Goal: Transaction & Acquisition: Purchase product/service

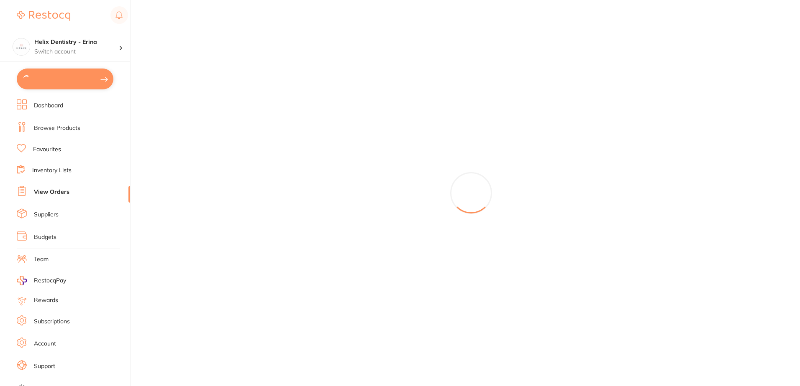
type input "2"
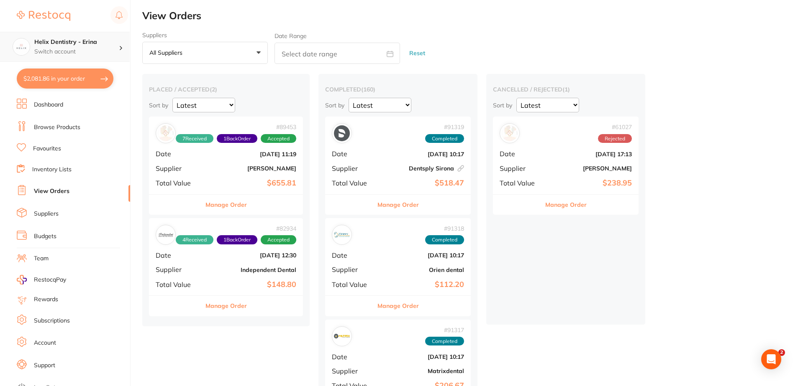
click at [83, 43] on h4 "Helix Dentistry - Erina" at bounding box center [76, 42] width 84 height 8
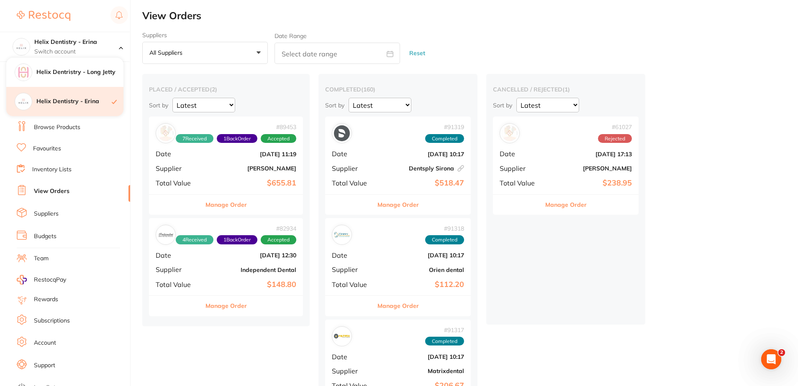
click at [83, 101] on h4 "Helix Dentistry - Erina" at bounding box center [73, 101] width 75 height 8
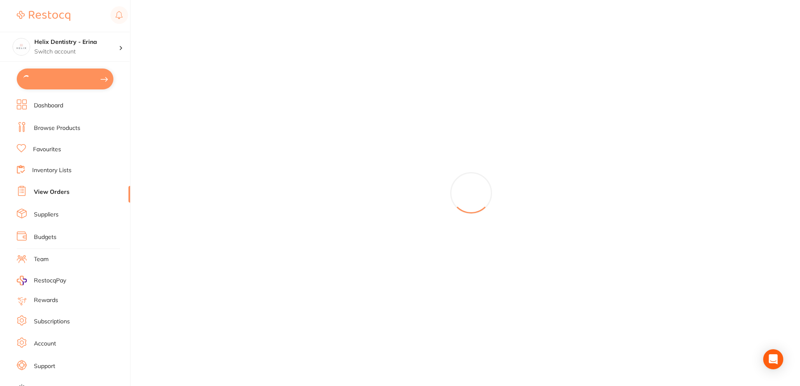
click at [55, 79] on button at bounding box center [65, 79] width 97 height 21
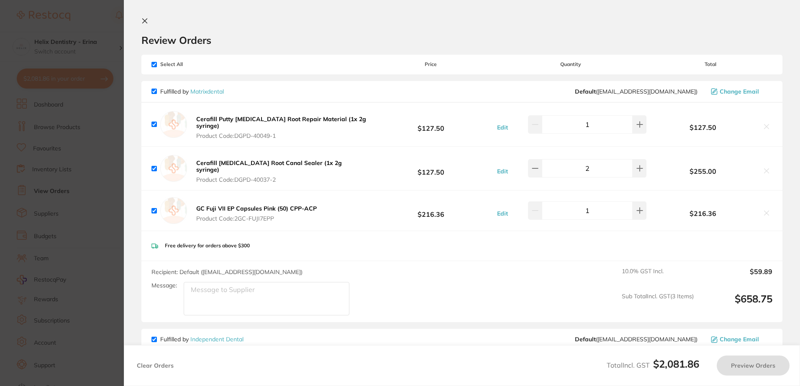
checkbox input "true"
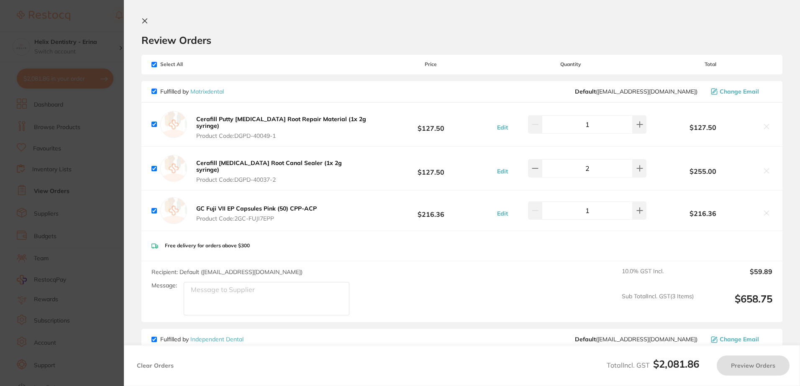
checkbox input "true"
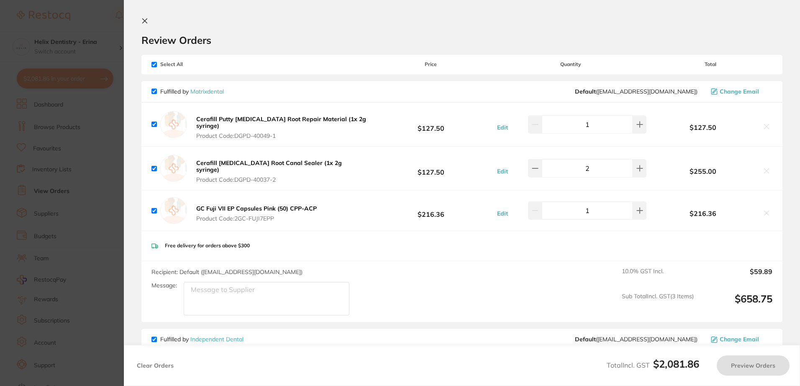
checkbox input "true"
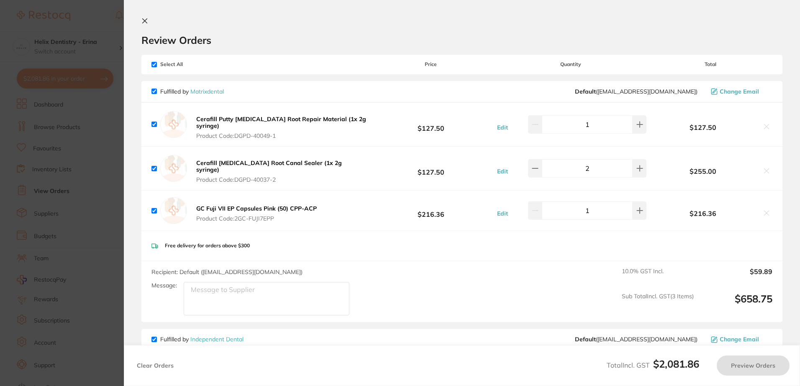
checkbox input "true"
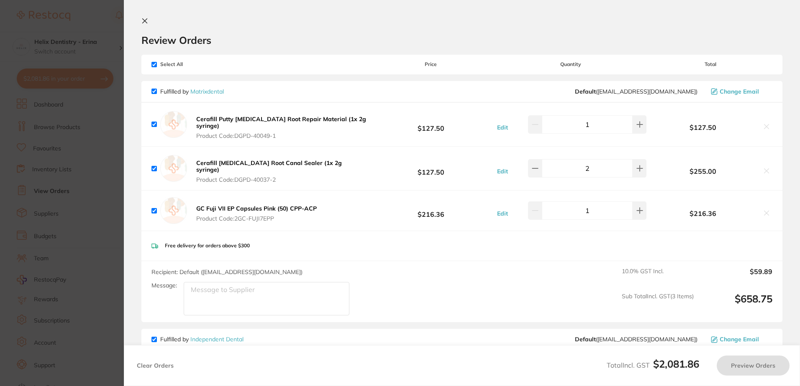
checkbox input "true"
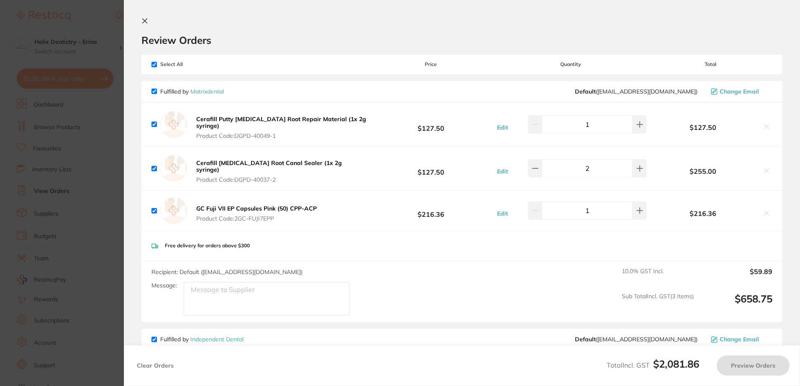
checkbox input "true"
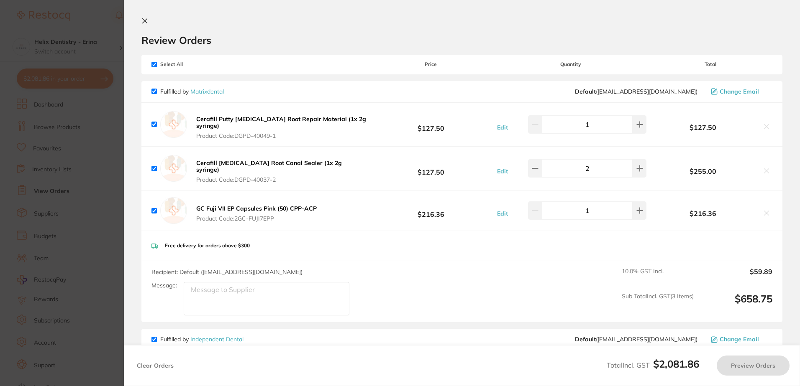
click at [55, 79] on section "Update RRP Set your pre negotiated price for this item. Item Agreed RRP (excl. …" at bounding box center [400, 193] width 800 height 386
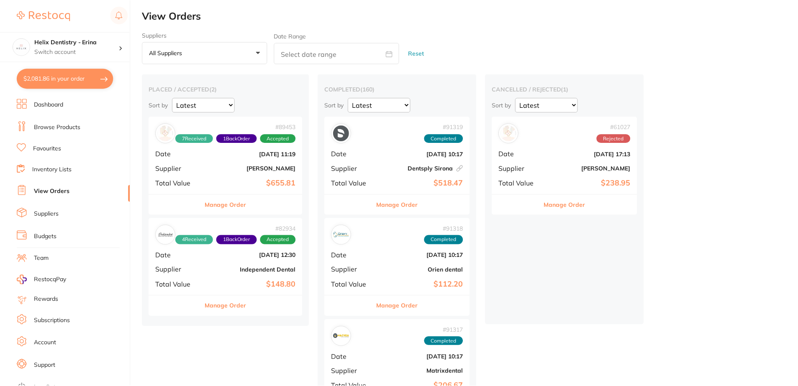
scroll to position [3, 0]
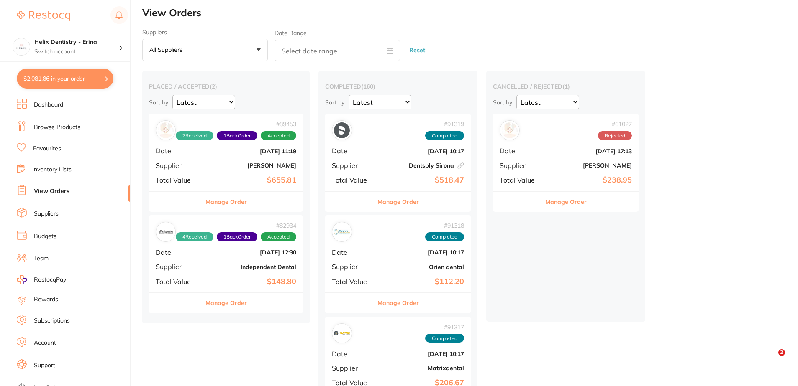
click at [50, 77] on button "$2,081.86 in your order" at bounding box center [65, 79] width 97 height 20
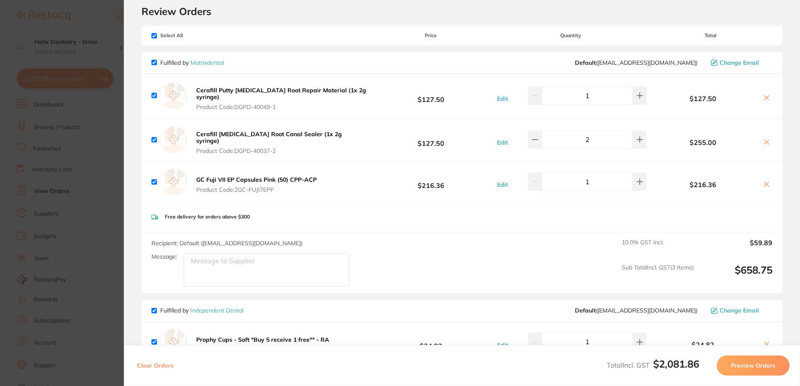
scroll to position [0, 0]
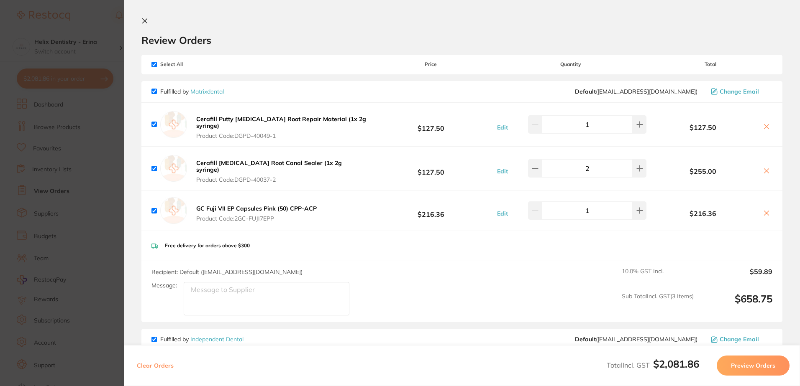
click at [148, 20] on button at bounding box center [146, 22] width 10 height 8
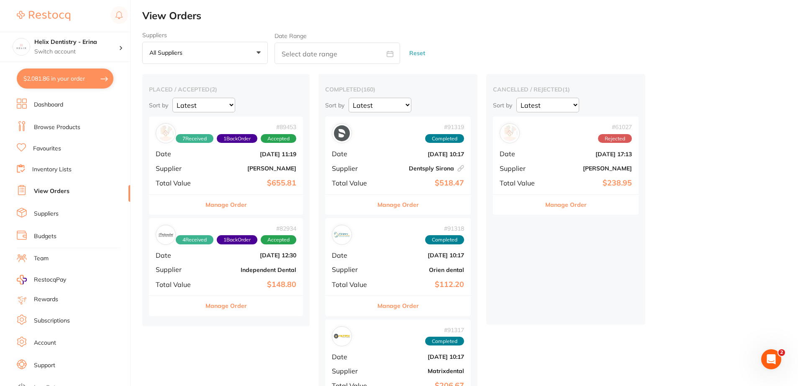
click at [59, 79] on button "$2,081.86 in your order" at bounding box center [65, 79] width 97 height 20
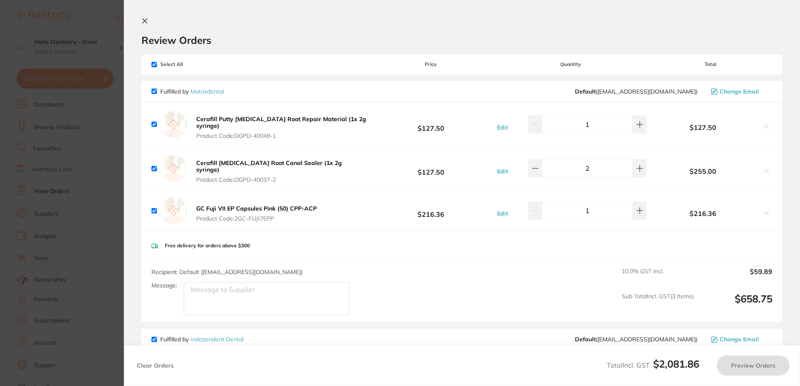
click at [79, 39] on section "Update RRP Set your pre negotiated price for this item. Item Agreed RRP (excl. …" at bounding box center [400, 193] width 800 height 386
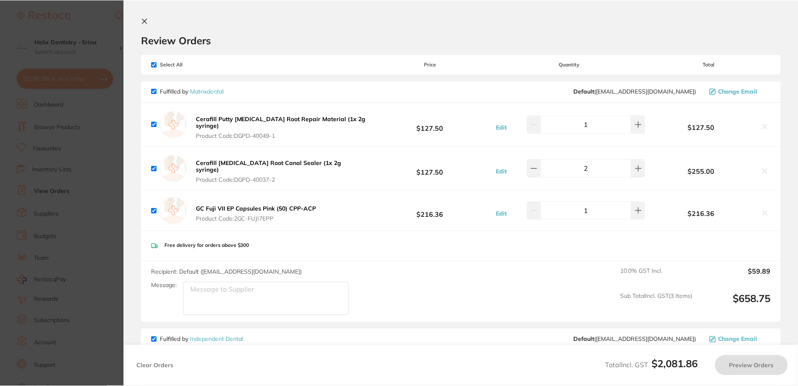
scroll to position [0, 0]
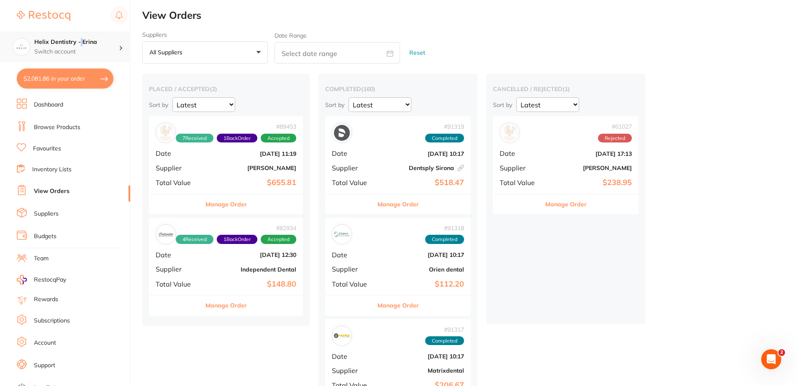
click at [79, 40] on h4 "Helix Dentistry - Erina" at bounding box center [76, 42] width 84 height 8
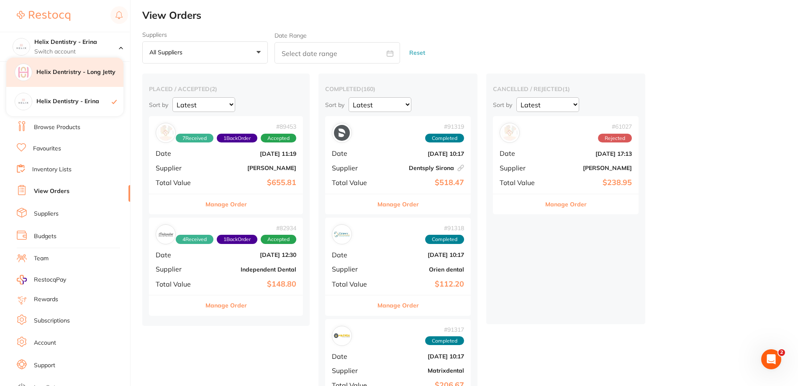
click at [80, 67] on div "Helix Dentristry - Long Jetty" at bounding box center [64, 72] width 117 height 29
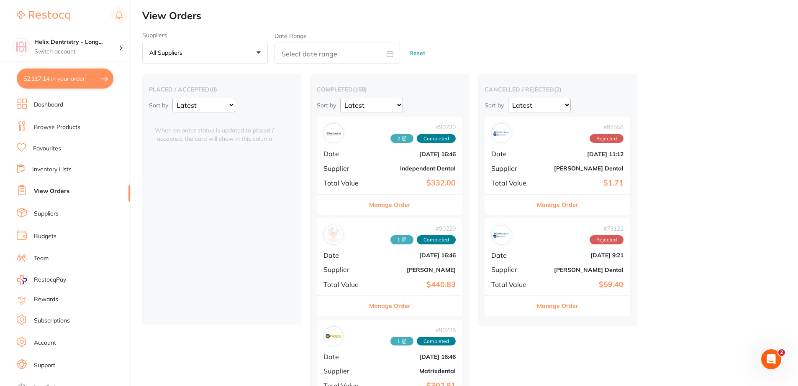
click at [76, 74] on button "$2,117.14 in your order" at bounding box center [65, 79] width 97 height 20
checkbox input "true"
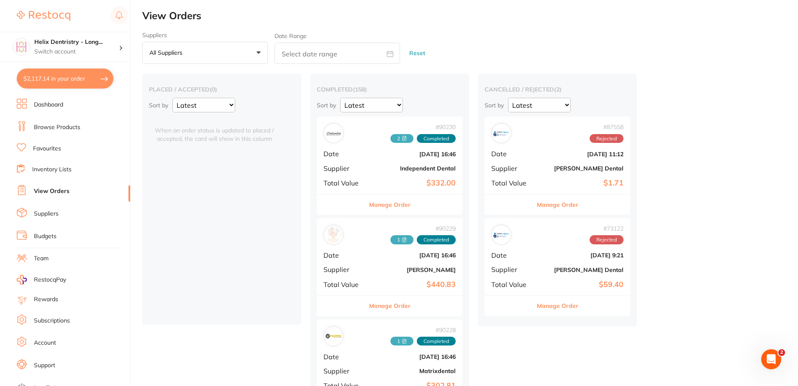
checkbox input "true"
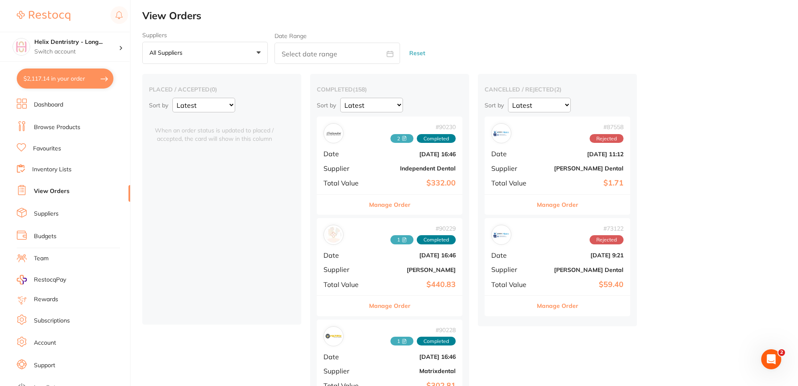
checkbox input "true"
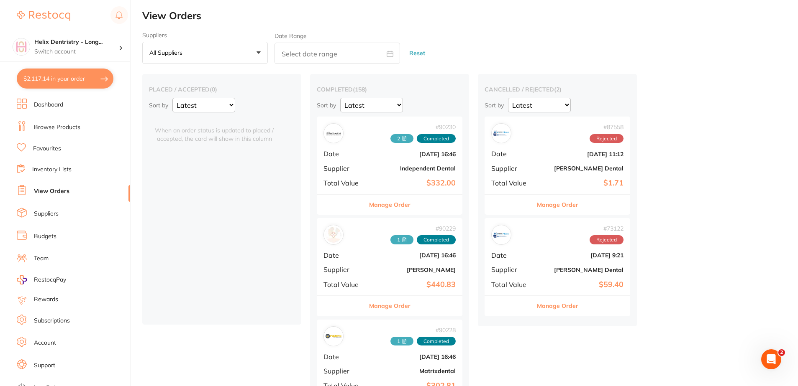
checkbox input "true"
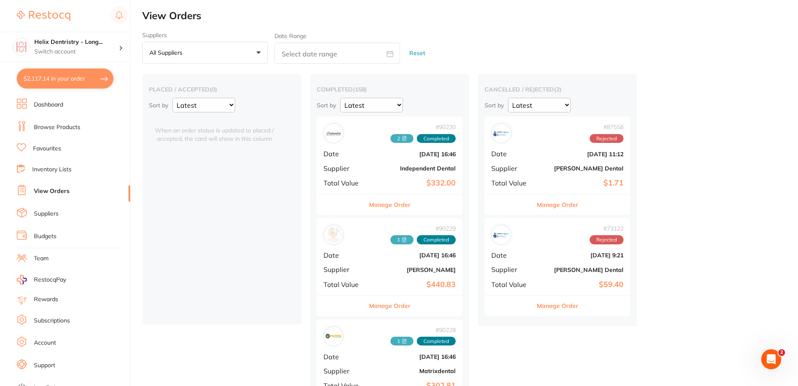
checkbox input "true"
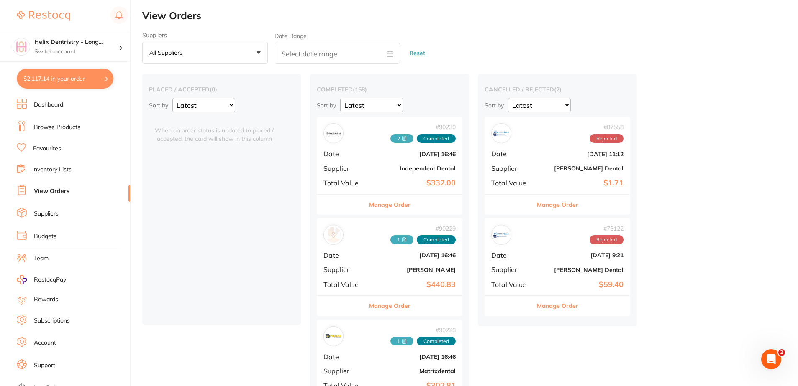
checkbox input "true"
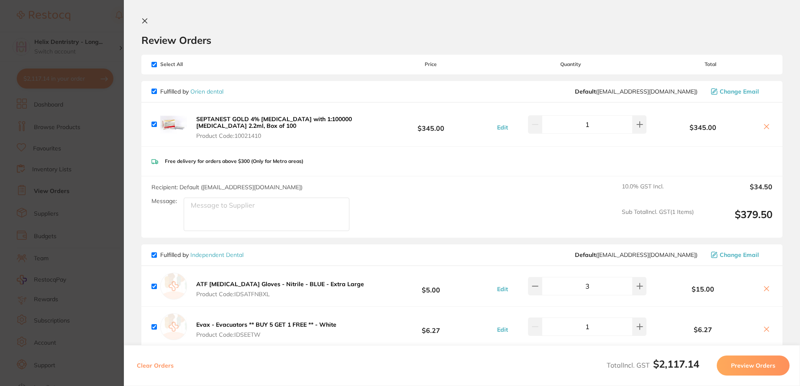
click at [148, 22] on button at bounding box center [146, 22] width 10 height 8
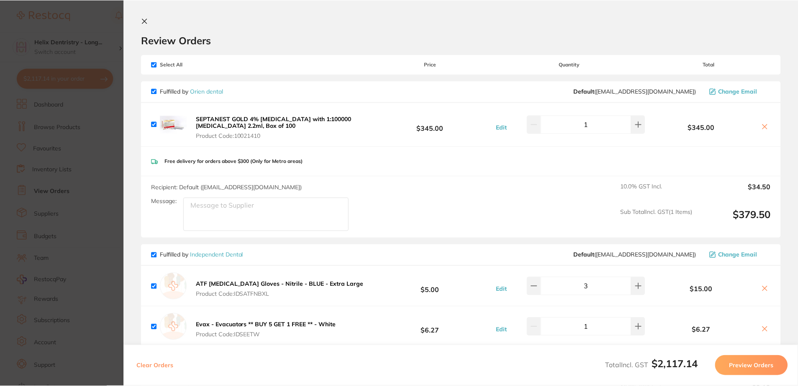
scroll to position [0, 0]
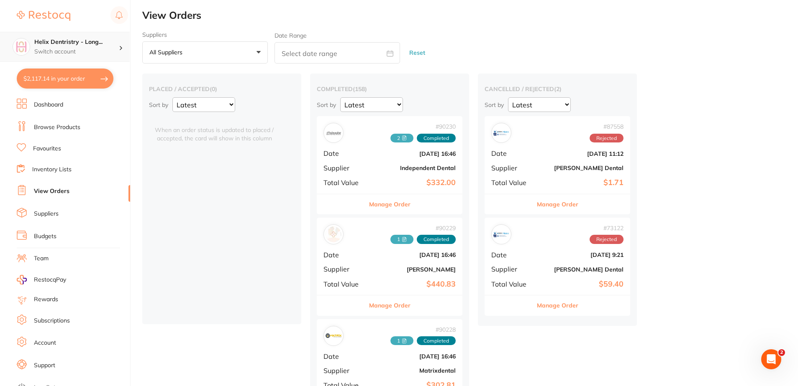
click at [97, 42] on h4 "Helix Dentristry - Long..." at bounding box center [76, 42] width 84 height 8
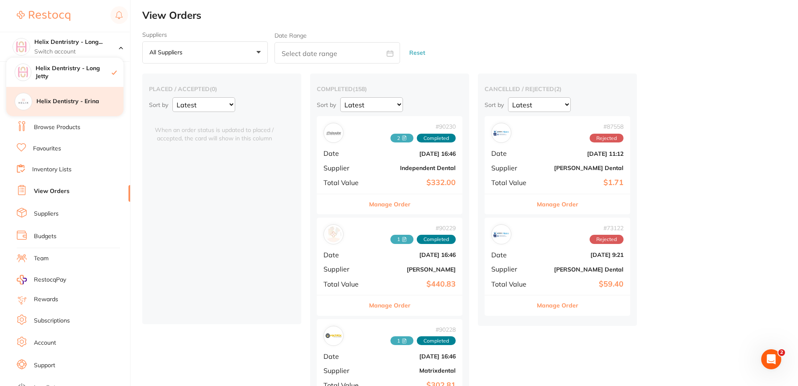
click at [89, 97] on h4 "Helix Dentistry - Erina" at bounding box center [79, 101] width 87 height 8
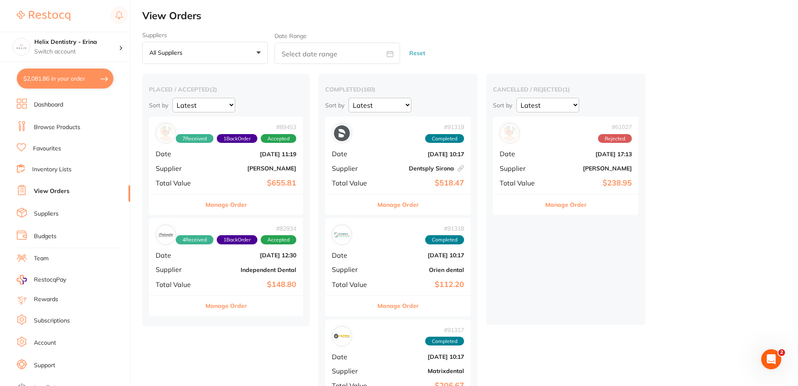
click at [43, 119] on ul "Dashboard Browse Products Favourites Inventory Lists View Orders Suppliers Budg…" at bounding box center [73, 243] width 113 height 289
click at [46, 127] on link "Browse Products" at bounding box center [57, 127] width 46 height 8
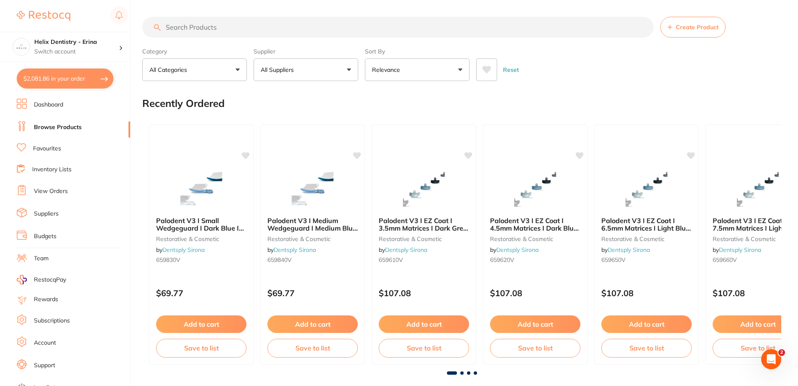
click at [179, 20] on input "search" at bounding box center [397, 27] width 511 height 21
click at [566, 73] on div "Reset" at bounding box center [625, 66] width 298 height 29
click at [181, 26] on input "search" at bounding box center [397, 27] width 511 height 21
click at [85, 78] on button "$2,081.86 in your order" at bounding box center [65, 79] width 97 height 20
checkbox input "true"
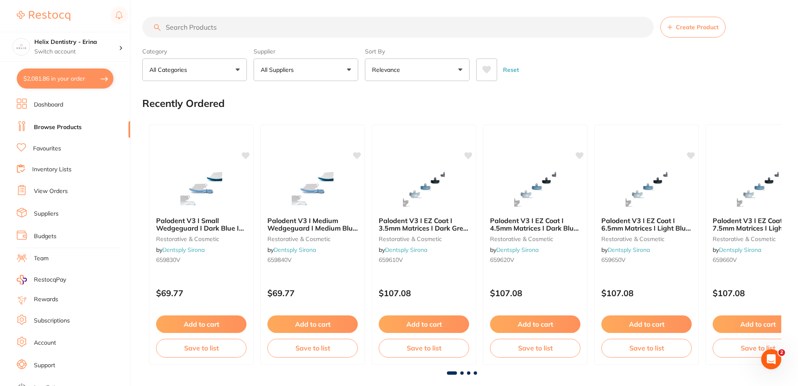
checkbox input "true"
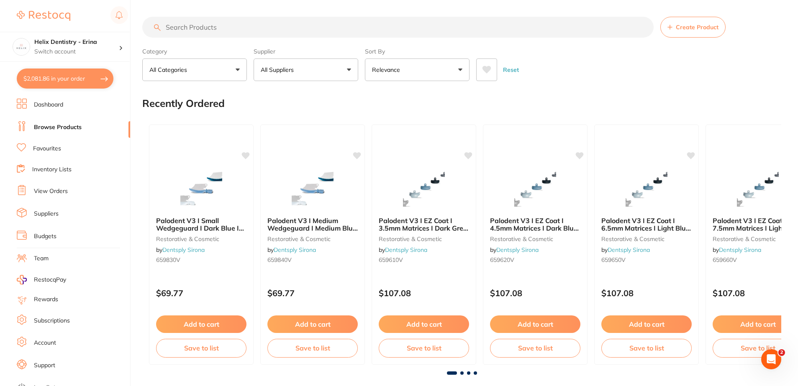
checkbox input "true"
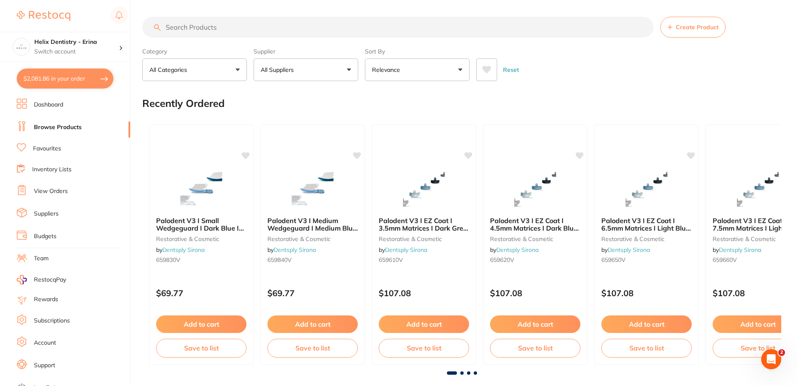
checkbox input "true"
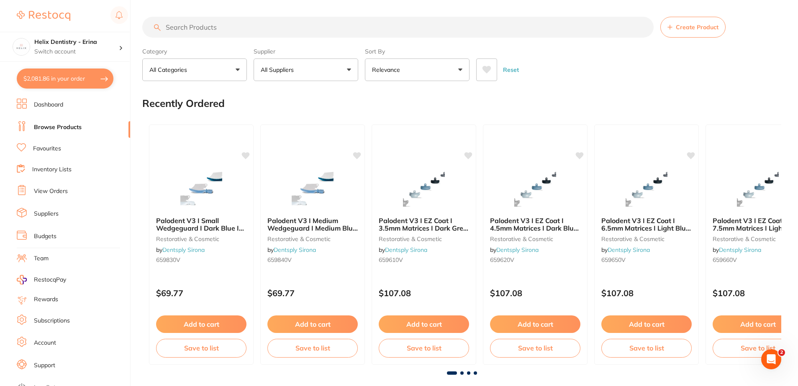
checkbox input "true"
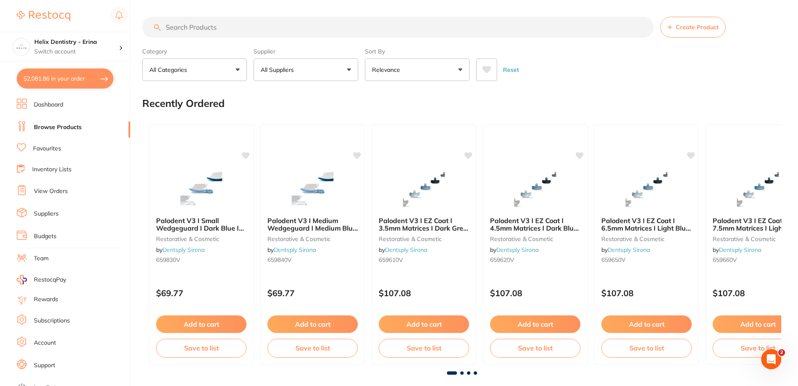
checkbox input "true"
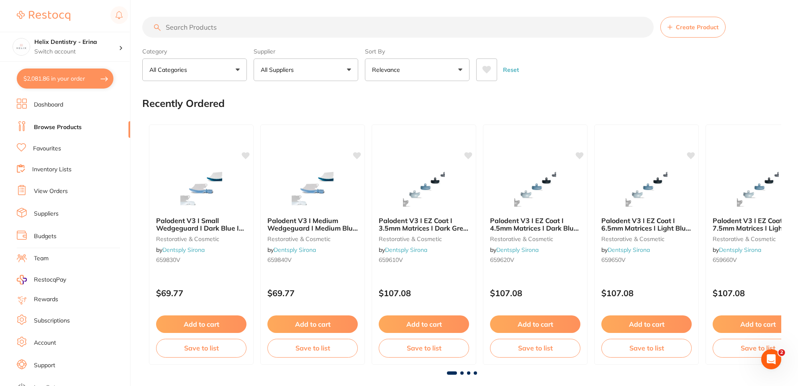
checkbox input "true"
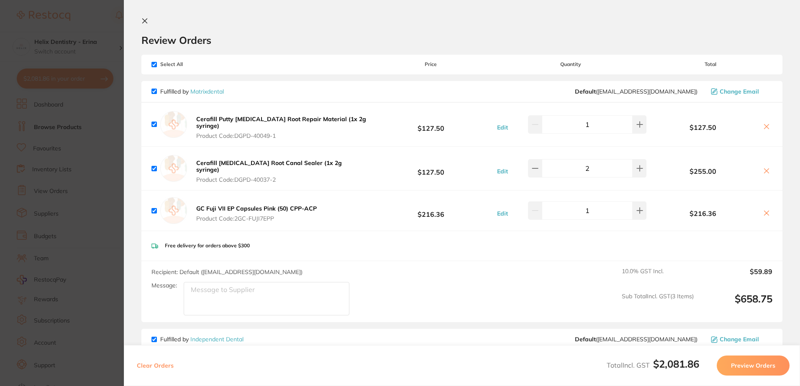
click at [144, 19] on icon at bounding box center [144, 21] width 7 height 7
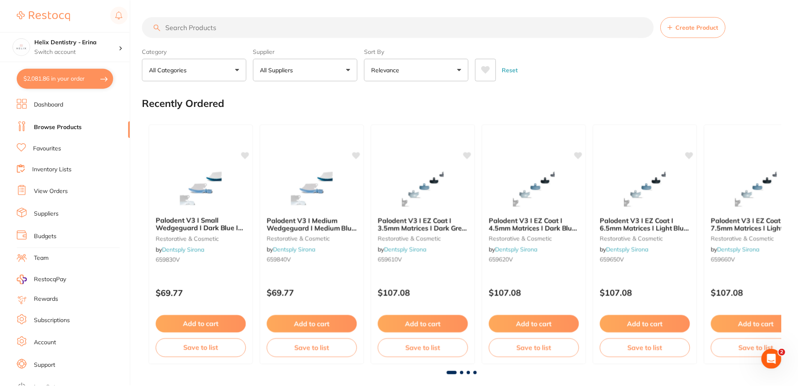
scroll to position [0, 0]
click at [192, 27] on input "search" at bounding box center [397, 26] width 511 height 21
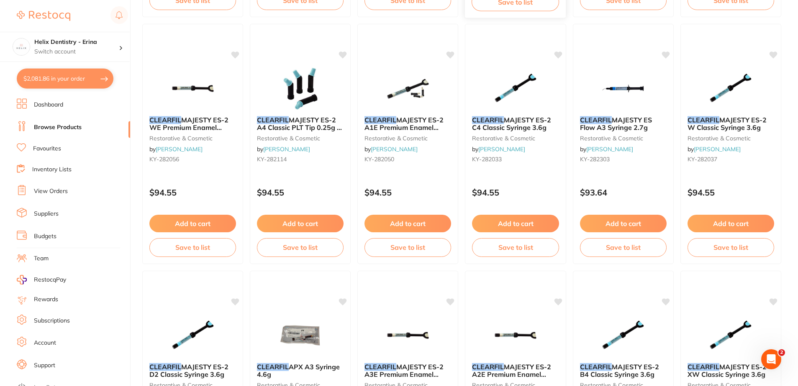
scroll to position [585, 0]
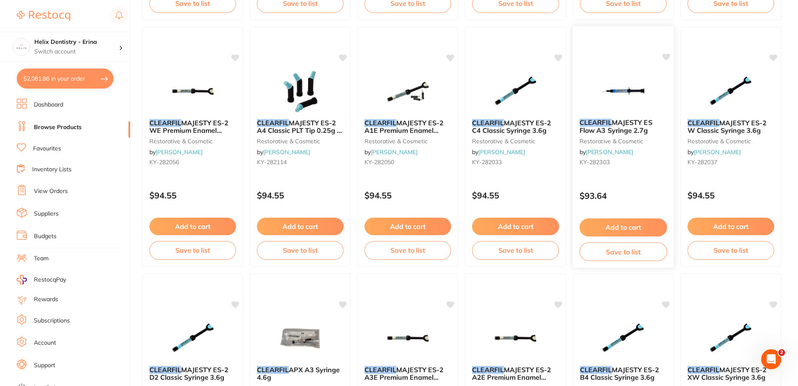
type input "clearfil"
click at [638, 124] on span "MAJESTY ES Flow A3 Syringe 2.7g" at bounding box center [615, 126] width 73 height 16
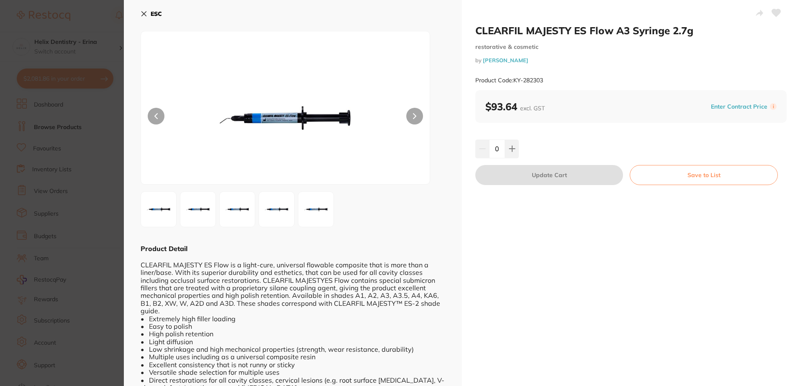
click at [409, 117] on button at bounding box center [414, 116] width 17 height 17
click at [514, 151] on button at bounding box center [512, 149] width 14 height 18
type input "1"
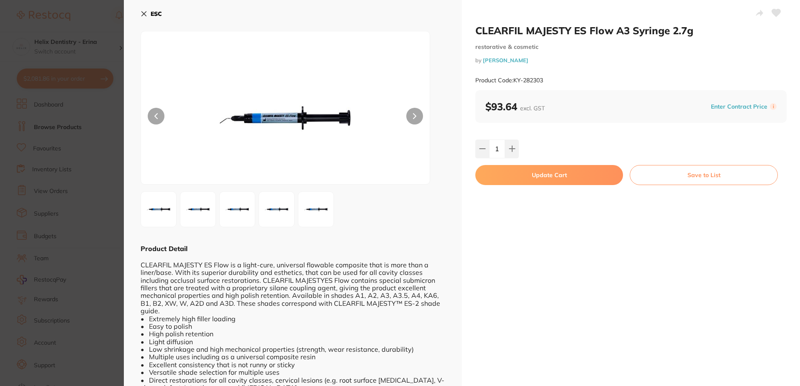
click at [560, 174] on button "Update Cart" at bounding box center [549, 175] width 148 height 20
checkbox input "false"
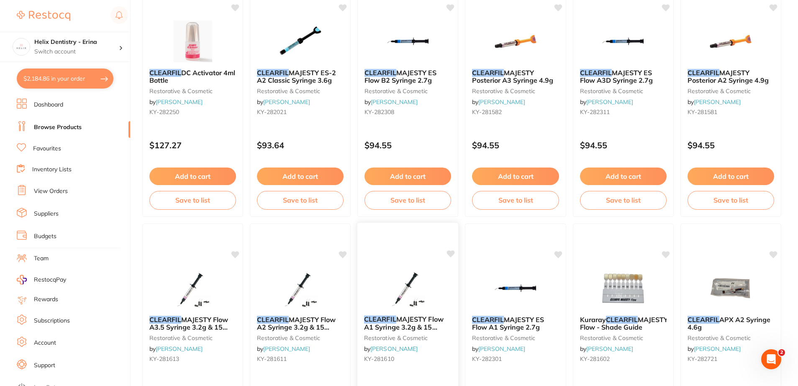
scroll to position [1673, 0]
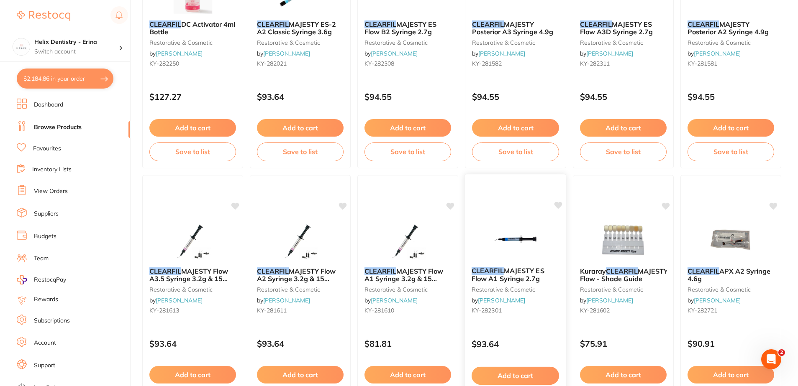
click at [528, 270] on span "MAJESTY ES Flow A1 Syringe 2.7g" at bounding box center [507, 275] width 73 height 16
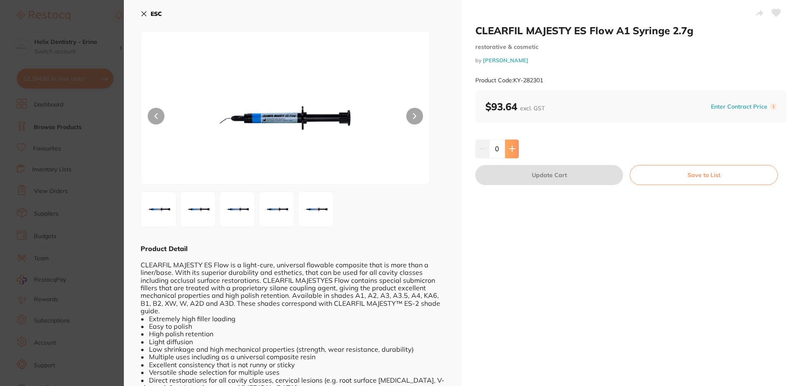
click at [512, 146] on icon at bounding box center [512, 149] width 7 height 7
type input "1"
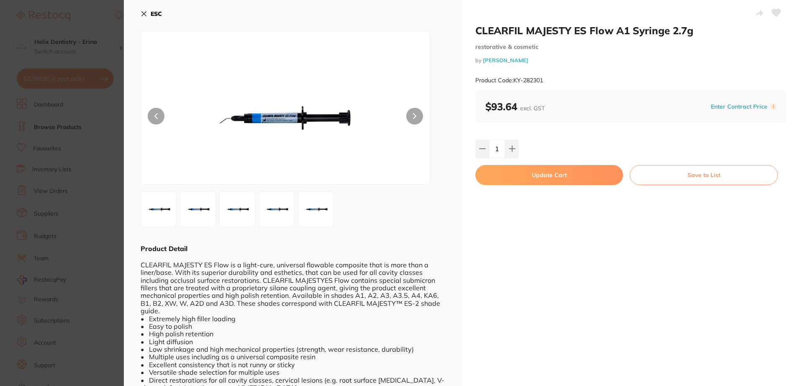
click at [533, 169] on button "Update Cart" at bounding box center [549, 175] width 148 height 20
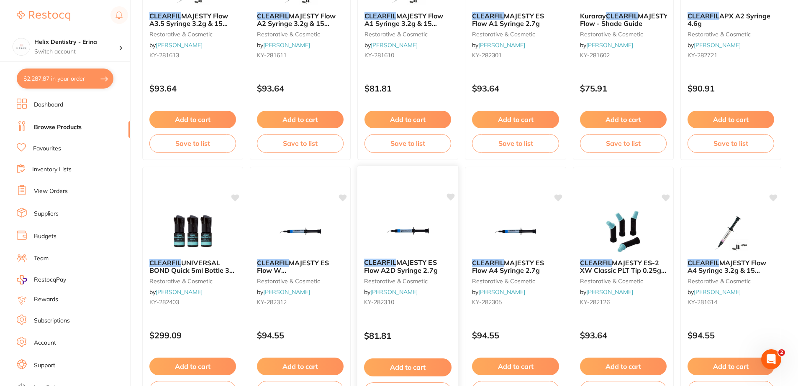
scroll to position [1993, 0]
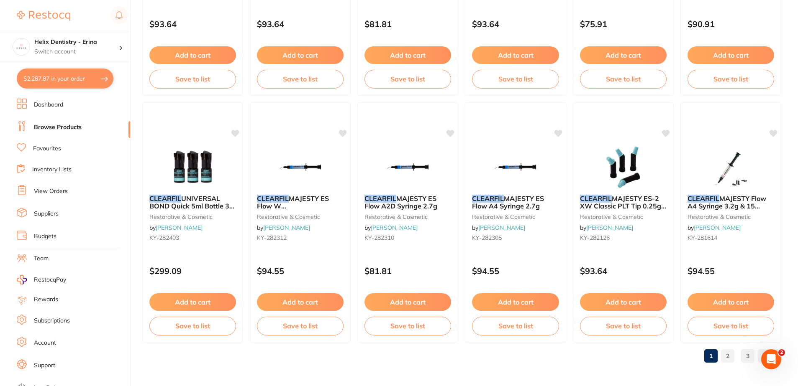
click at [726, 358] on link "2" at bounding box center [727, 356] width 13 height 17
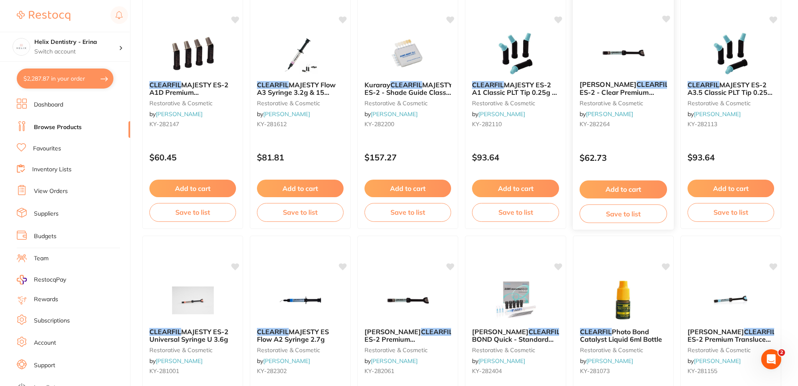
scroll to position [460, 0]
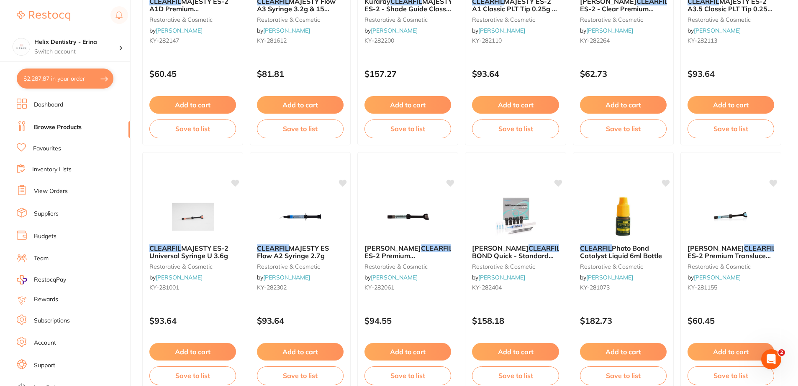
drag, startPoint x: 304, startPoint y: 245, endPoint x: 521, endPoint y: 283, distance: 219.9
click at [304, 245] on span "MAJESTY ES Flow A2 Syringe 2.7g" at bounding box center [293, 252] width 72 height 16
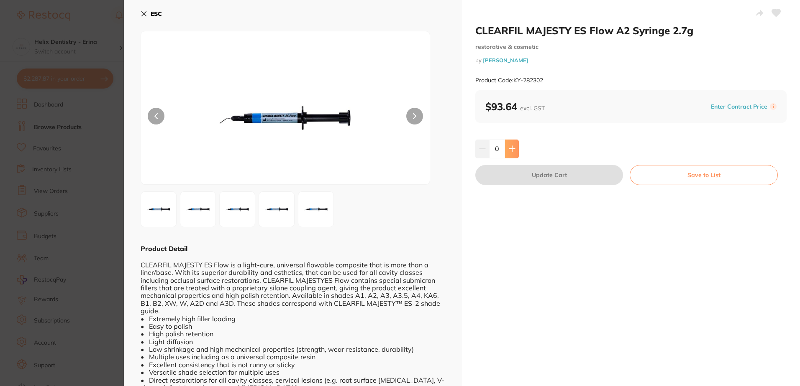
click at [505, 148] on button at bounding box center [512, 149] width 14 height 18
type input "1"
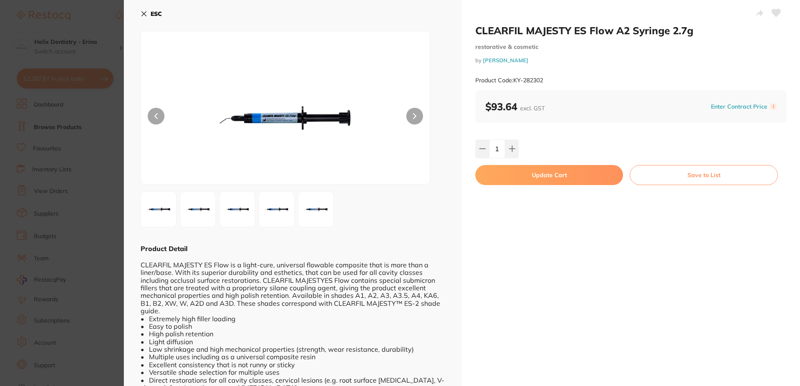
click at [527, 179] on button "Update Cart" at bounding box center [549, 175] width 148 height 20
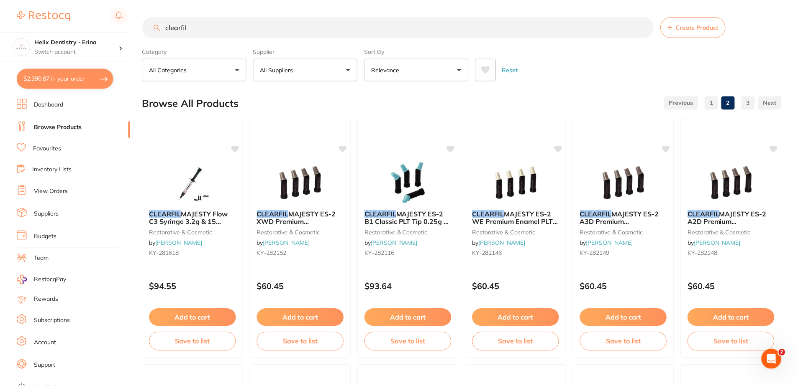
scroll to position [460, 0]
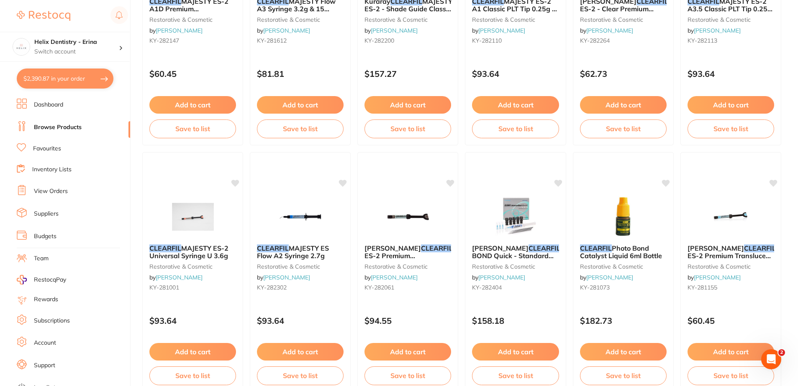
click at [69, 72] on button "$2,390.87 in your order" at bounding box center [65, 79] width 97 height 20
checkbox input "true"
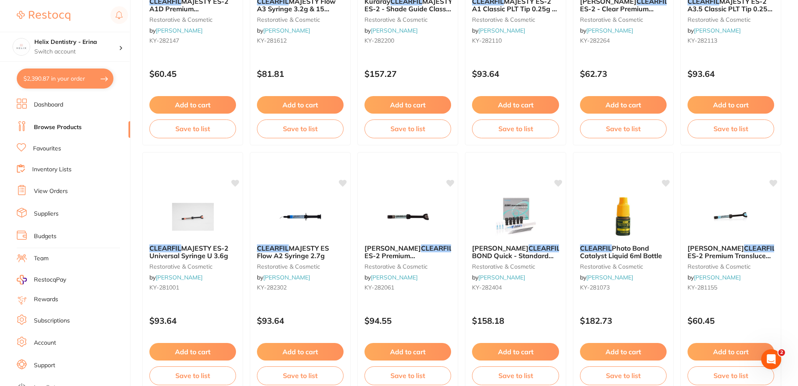
checkbox input "true"
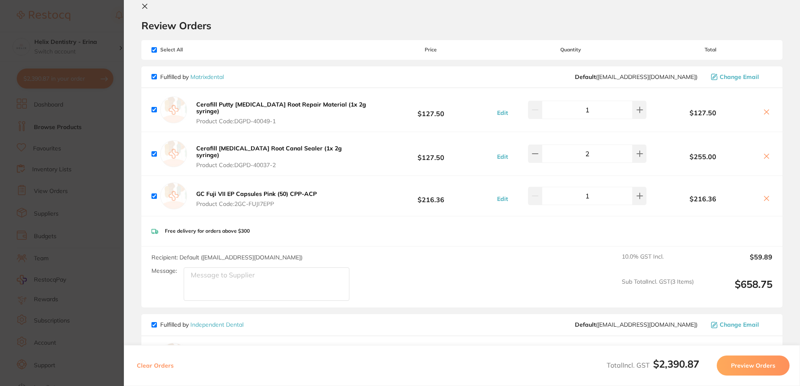
scroll to position [0, 0]
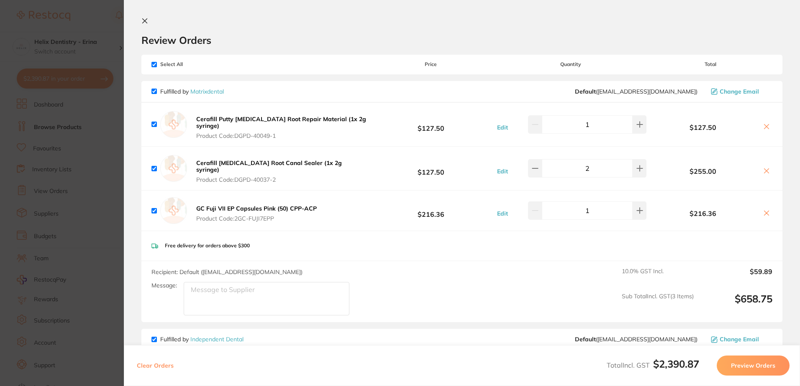
click at [135, 13] on section "Review Orders Your orders are being processed and we will notify you once we ha…" at bounding box center [462, 193] width 676 height 386
click at [145, 20] on icon at bounding box center [144, 21] width 7 height 7
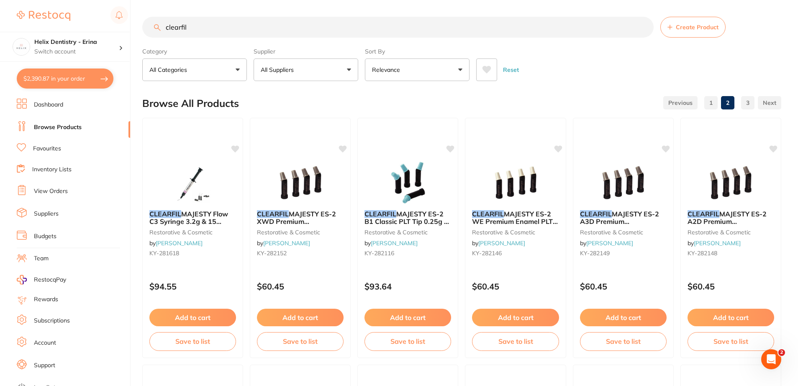
click at [85, 74] on button "$2,390.87 in your order" at bounding box center [65, 79] width 97 height 20
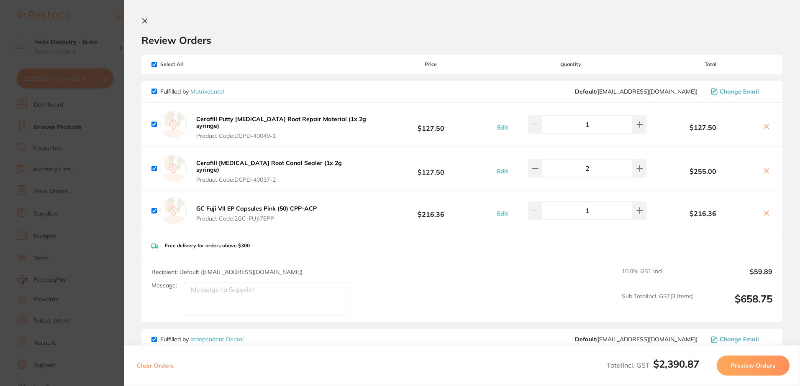
click at [151, 19] on button at bounding box center [146, 22] width 10 height 8
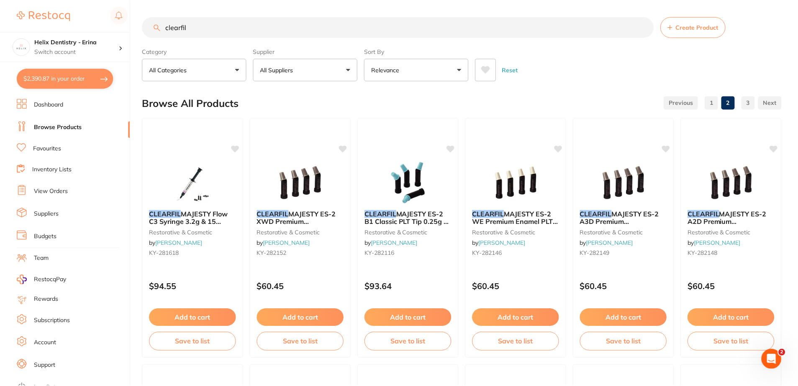
scroll to position [2, 0]
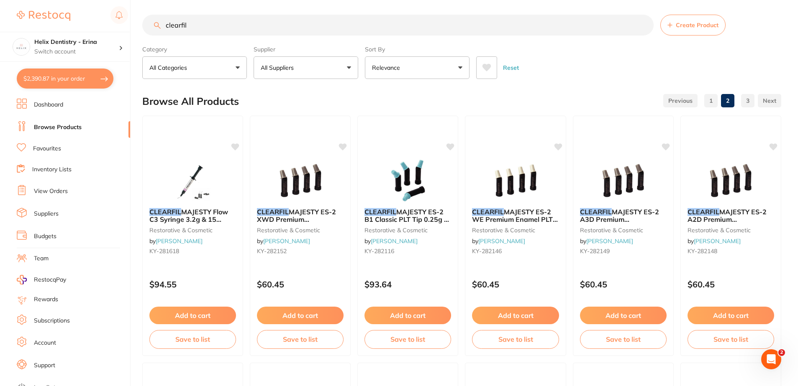
drag, startPoint x: 217, startPoint y: 27, endPoint x: 107, endPoint y: 29, distance: 110.0
click at [107, 29] on div "$2,390.87 Helix Dentistry - Erina Switch account Helix Dentristry - Long Jetty …" at bounding box center [399, 191] width 798 height 386
type input "saliva ejector"
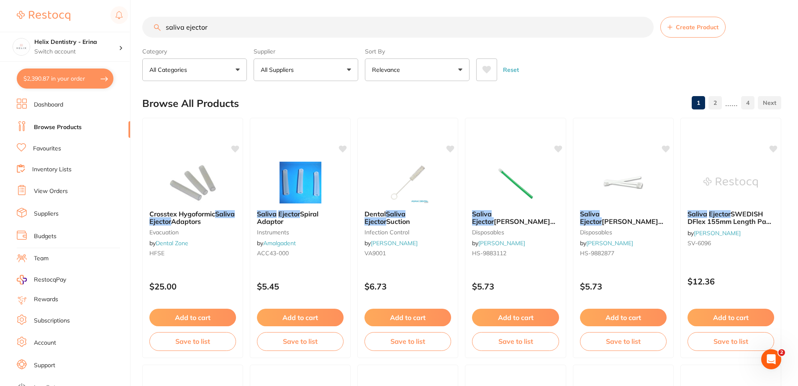
scroll to position [0, 0]
click at [605, 78] on div "Reset" at bounding box center [625, 66] width 298 height 29
click at [318, 73] on button "All Suppliers" at bounding box center [305, 70] width 105 height 23
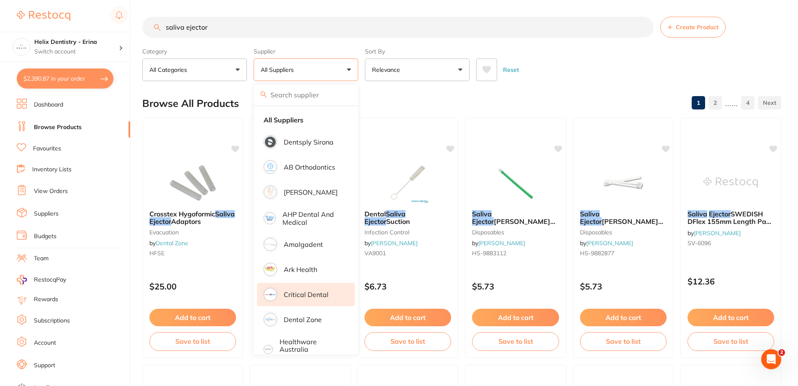
scroll to position [84, 0]
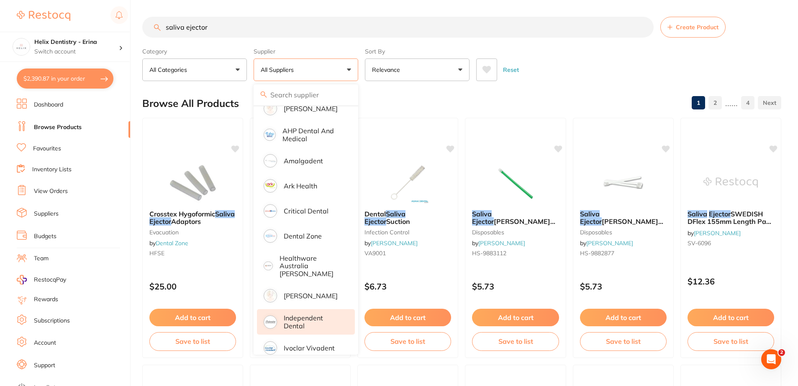
click at [307, 322] on p "Independent Dental" at bounding box center [313, 321] width 59 height 15
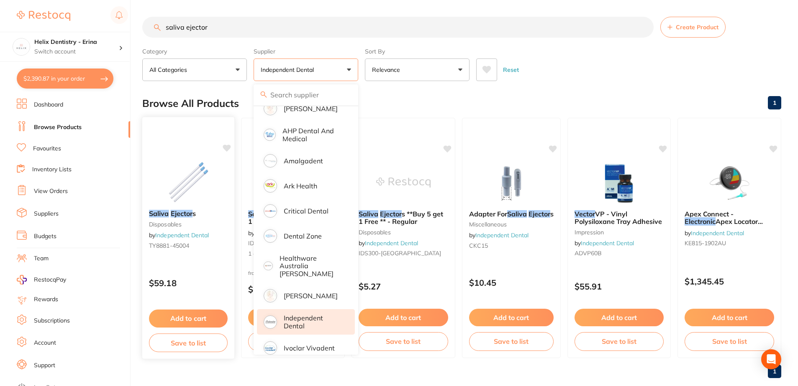
click at [555, 71] on div "Reset" at bounding box center [625, 66] width 298 height 29
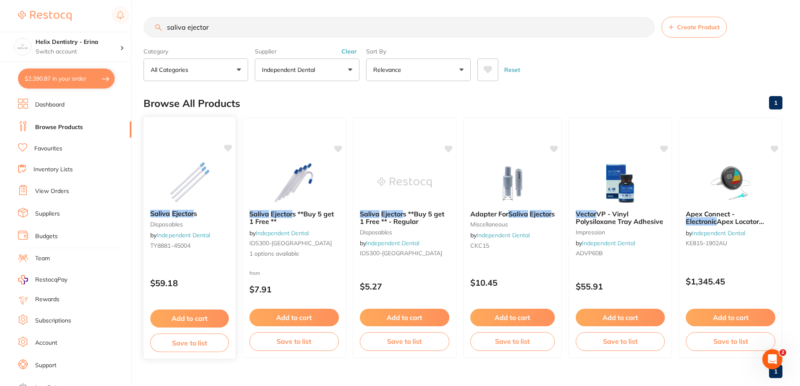
scroll to position [0, 0]
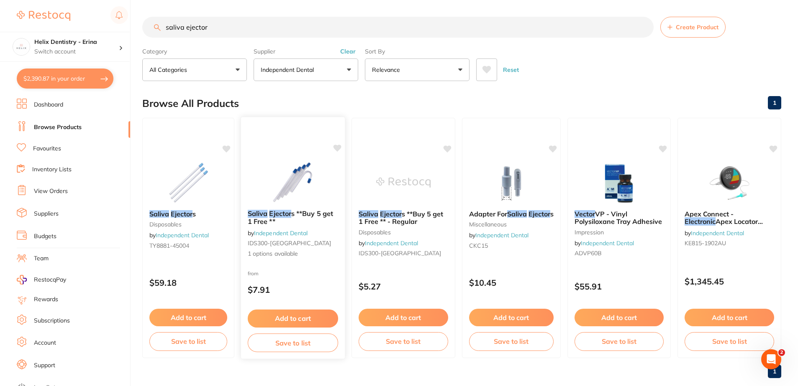
click at [280, 214] on em "Ejector" at bounding box center [280, 214] width 22 height 8
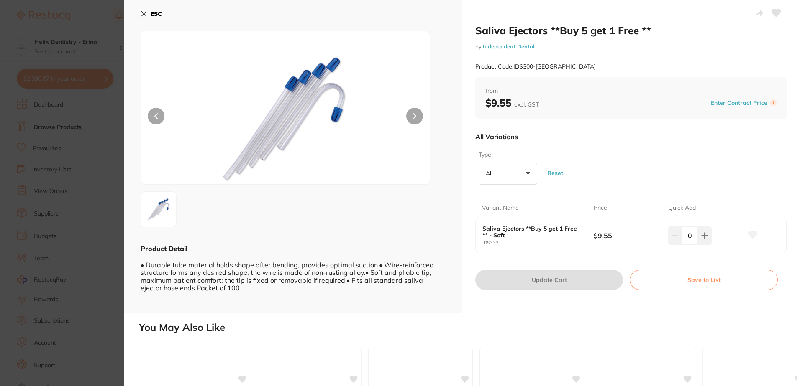
click at [527, 174] on button "All +0" at bounding box center [507, 174] width 59 height 23
drag, startPoint x: 560, startPoint y: 139, endPoint x: 314, endPoint y: 60, distance: 258.0
click at [560, 139] on div "All Variations" at bounding box center [630, 137] width 311 height 22
drag, startPoint x: 145, startPoint y: 14, endPoint x: 152, endPoint y: 21, distance: 9.5
click at [146, 14] on icon at bounding box center [144, 13] width 7 height 7
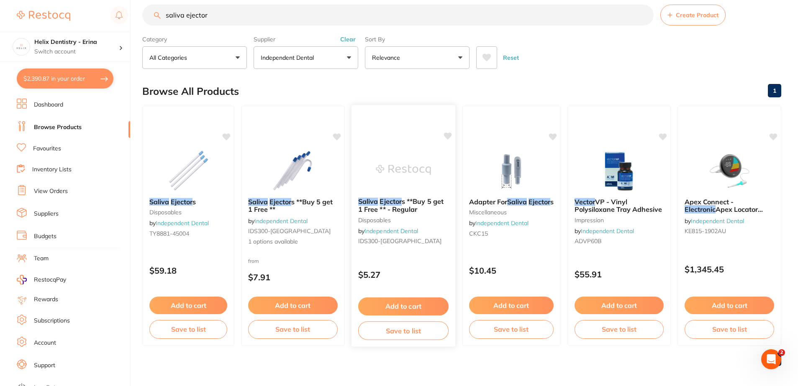
scroll to position [15, 0]
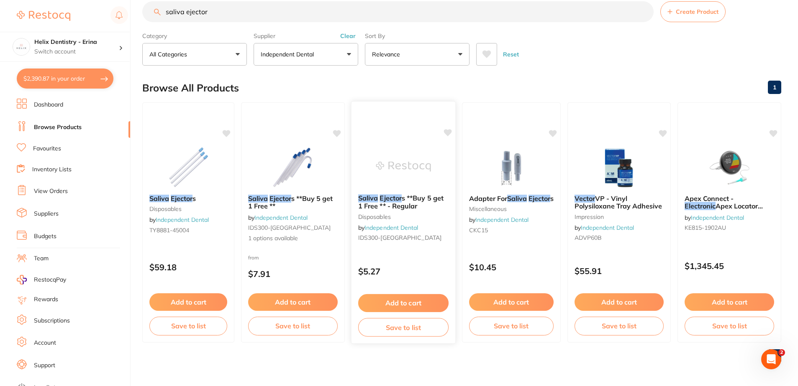
click at [404, 202] on span "s **Buy 5 get 1 Free ** - Regular" at bounding box center [400, 202] width 85 height 16
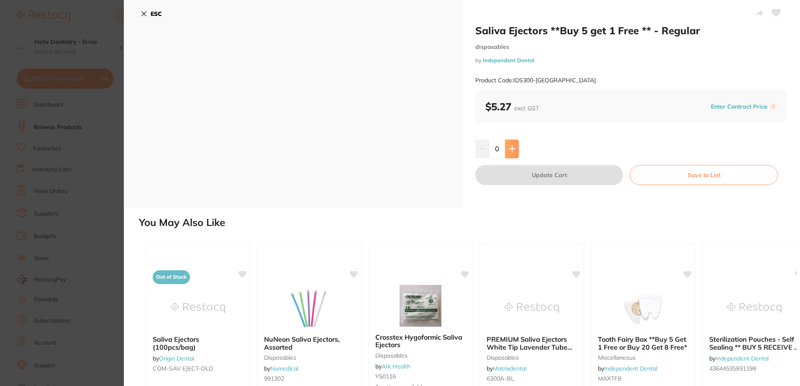
click at [514, 151] on button at bounding box center [512, 149] width 14 height 18
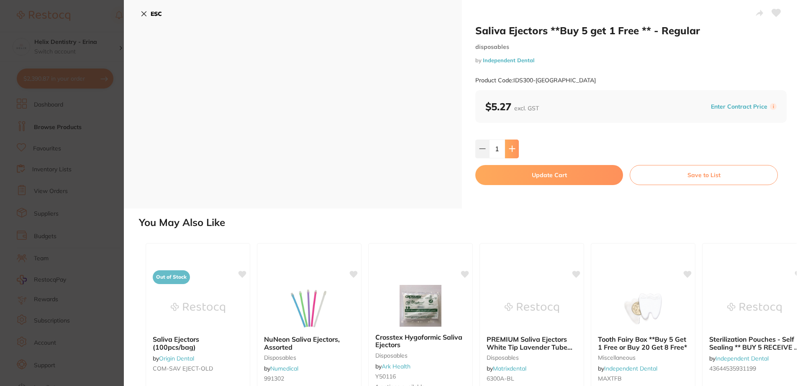
click at [514, 151] on button at bounding box center [512, 149] width 14 height 18
type input "2"
click at [531, 183] on button "Update Cart" at bounding box center [549, 175] width 148 height 20
checkbox input "false"
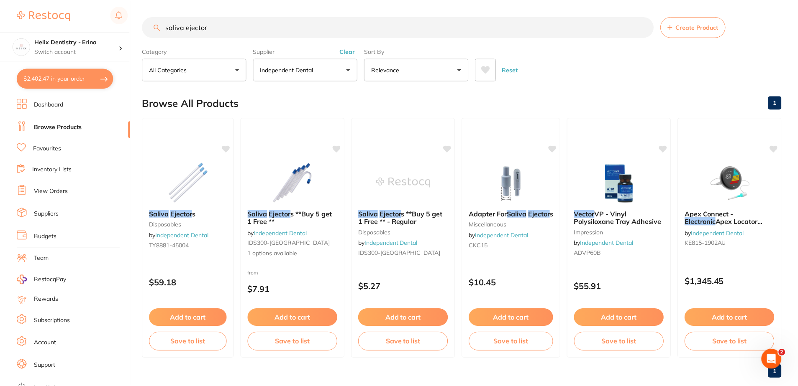
scroll to position [15, 0]
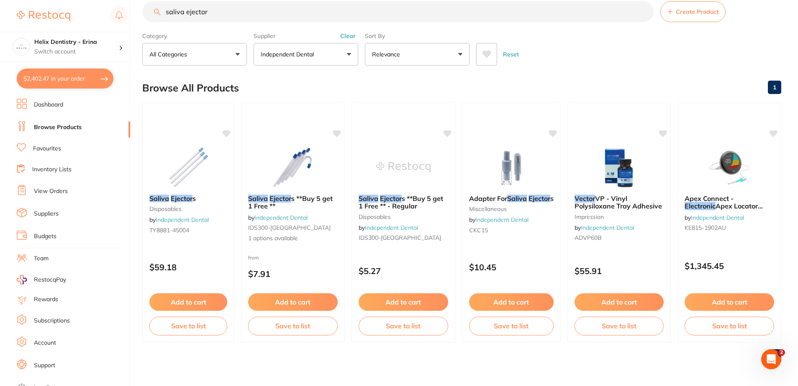
drag, startPoint x: 257, startPoint y: 7, endPoint x: 43, endPoint y: -3, distance: 213.5
click at [43, 0] on html "$2,402.47 Helix Dentistry - Erina Switch account Helix Dentristry - Long Jetty …" at bounding box center [399, 178] width 798 height 386
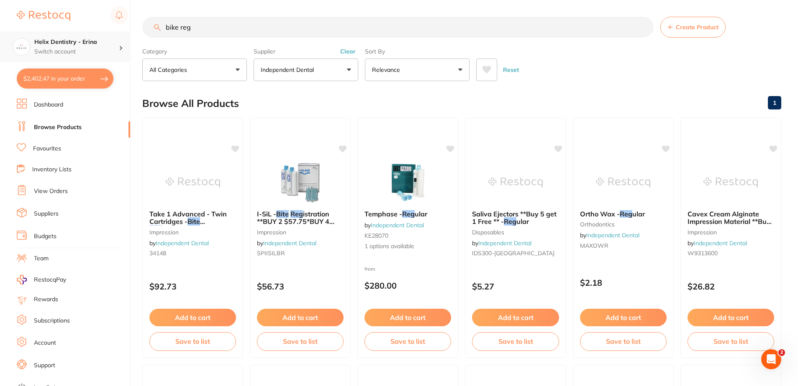
scroll to position [0, 0]
drag, startPoint x: 215, startPoint y: 27, endPoint x: 112, endPoint y: 35, distance: 103.2
click at [112, 35] on div "$2,402.47 Helix Dentistry - Erina Switch account Helix Dentristry - Long Jetty …" at bounding box center [399, 193] width 798 height 386
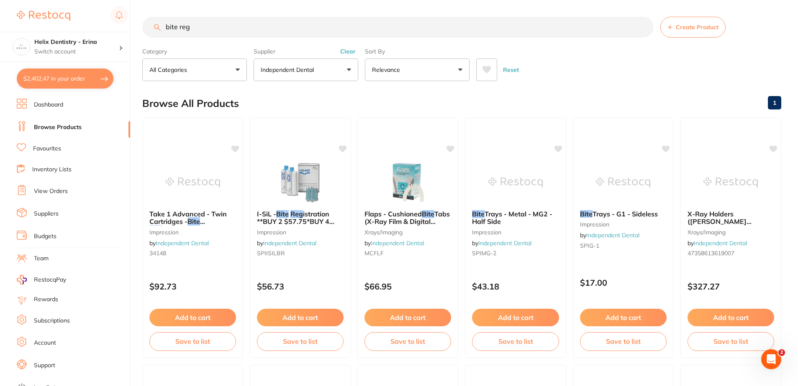
click at [166, 26] on input "bite reg" at bounding box center [397, 27] width 511 height 21
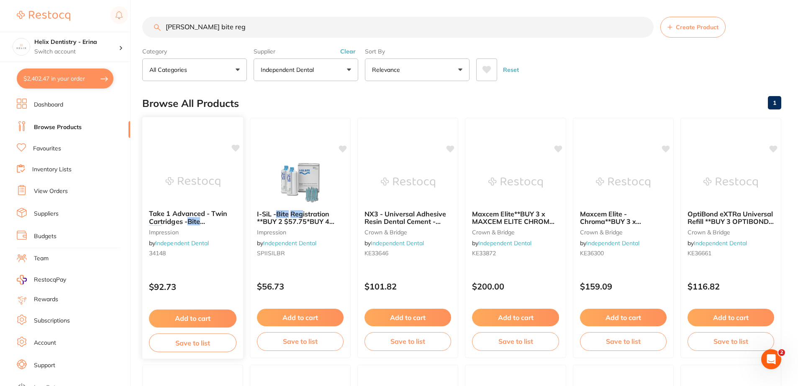
type input "kerr bite reg"
click at [192, 212] on span "Take 1 Advanced - Twin Cartridges -" at bounding box center [188, 218] width 78 height 16
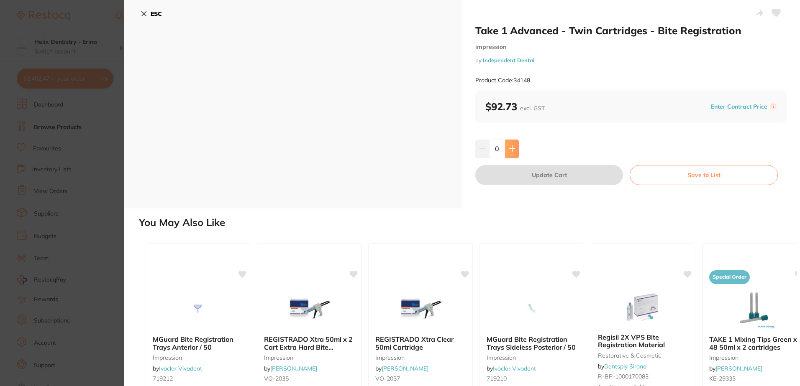
click at [517, 148] on button at bounding box center [512, 149] width 14 height 18
type input "1"
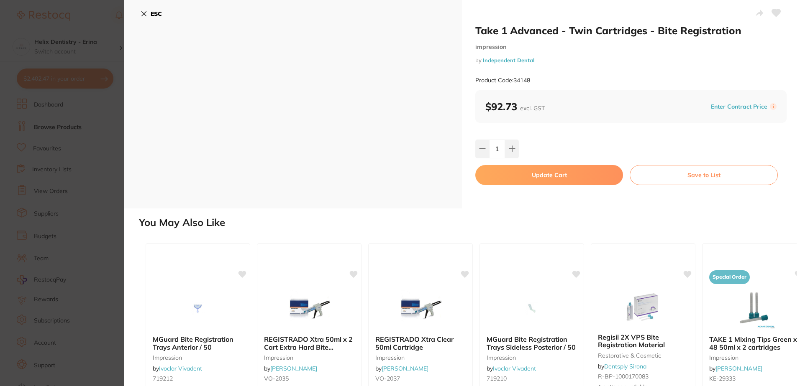
click at [145, 13] on icon at bounding box center [144, 14] width 5 height 5
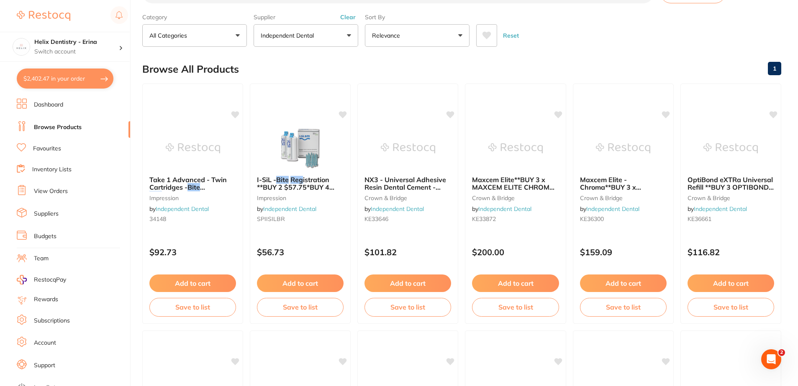
scroll to position [1, 0]
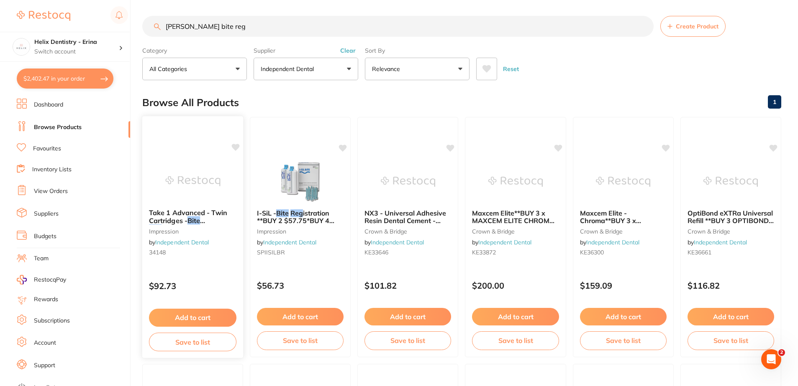
click at [195, 319] on button "Add to cart" at bounding box center [192, 318] width 87 height 18
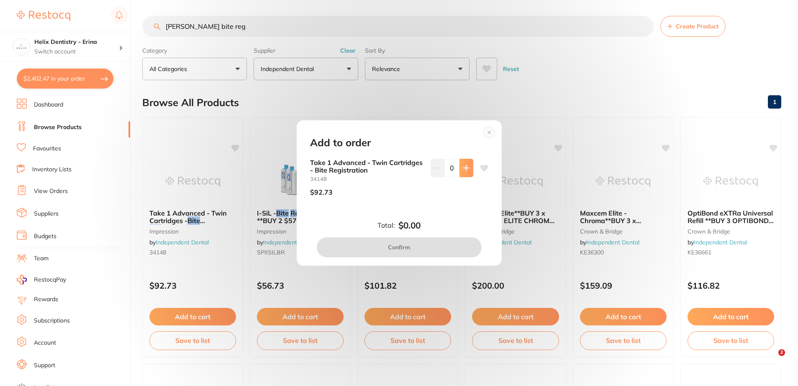
click at [460, 173] on button at bounding box center [466, 168] width 14 height 18
type input "1"
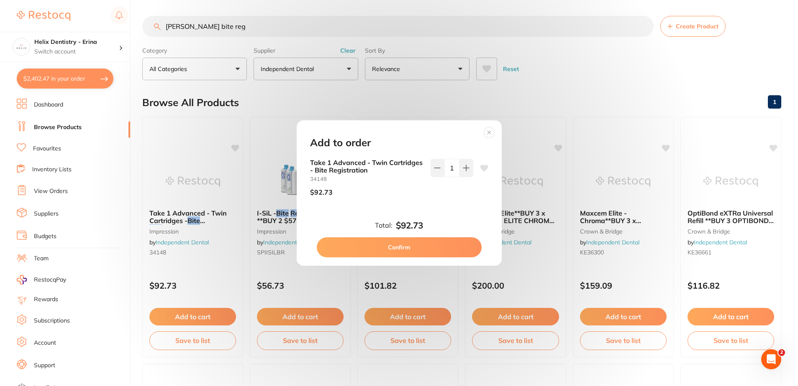
click at [425, 246] on button "Confirm" at bounding box center [399, 248] width 165 height 20
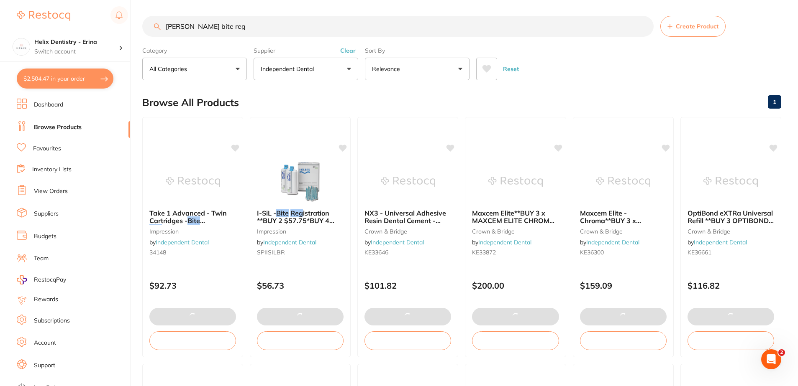
checkbox input "false"
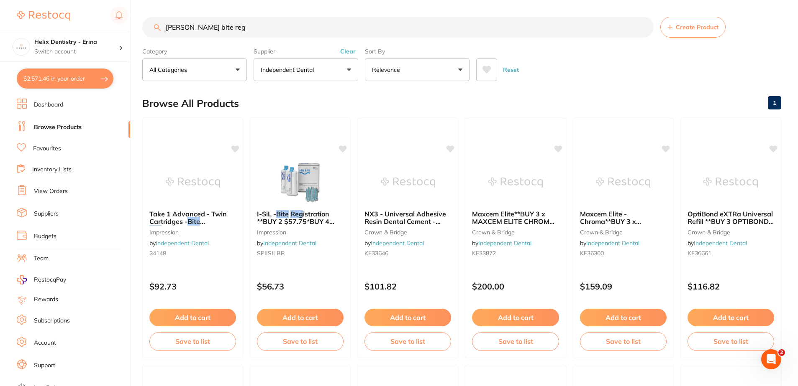
drag, startPoint x: 219, startPoint y: 27, endPoint x: 0, endPoint y: 24, distance: 218.7
click at [33, 28] on div "$2,571.46 Helix Dentistry - Erina Switch account Helix Dentristry - Long Jetty …" at bounding box center [399, 193] width 798 height 386
click at [95, 81] on button "$2,571.46 in your order" at bounding box center [65, 79] width 97 height 20
checkbox input "true"
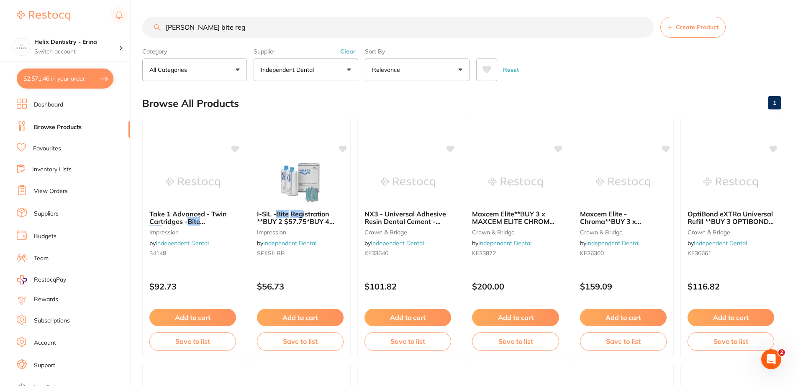
checkbox input "true"
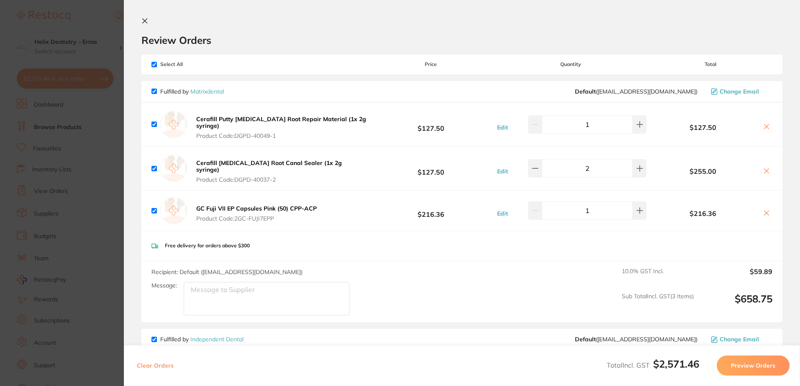
click at [144, 18] on icon at bounding box center [144, 21] width 7 height 7
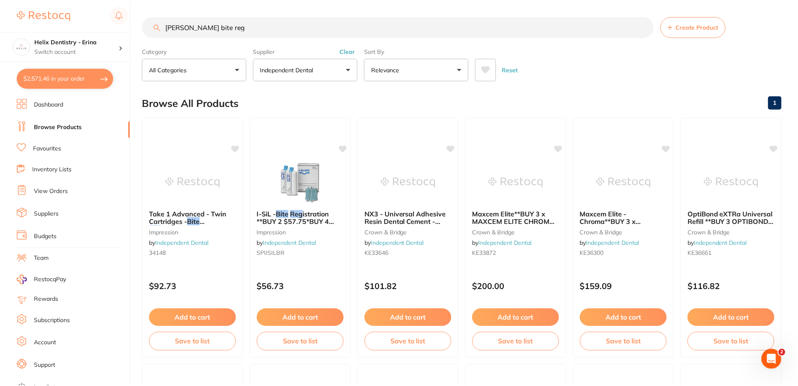
scroll to position [0, 0]
type input "NSK oil sheets"
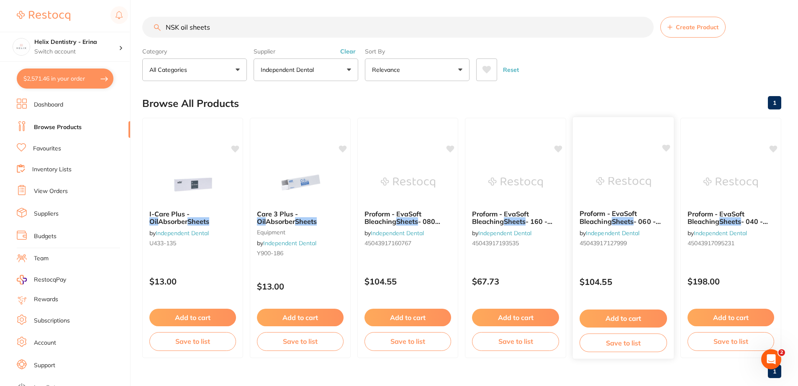
scroll to position [0, 0]
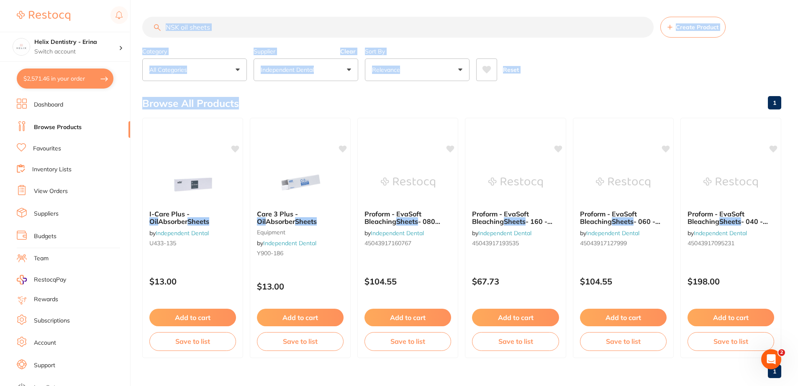
drag, startPoint x: 141, startPoint y: 103, endPoint x: 306, endPoint y: 101, distance: 165.2
click at [306, 101] on div "$2,571.46 Helix Dentistry - Erina Switch account Helix Dentristry - Long Jetty …" at bounding box center [399, 193] width 798 height 386
click at [306, 102] on div "Browse All Products 1" at bounding box center [461, 103] width 639 height 28
click at [166, 104] on h2 "Browse All Products" at bounding box center [190, 104] width 97 height 12
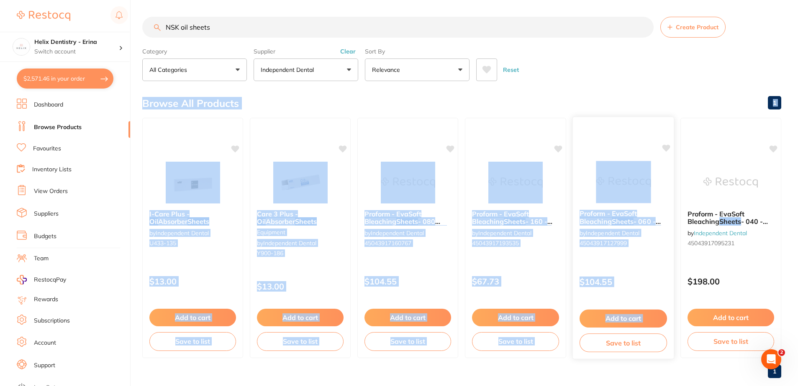
drag, startPoint x: 142, startPoint y: 102, endPoint x: 599, endPoint y: 341, distance: 515.9
click at [599, 341] on section "Browse All Products 1 I-Care Plus - Oil Absorber Sheets by Independent Dental U…" at bounding box center [461, 236] width 639 height 295
click at [617, 90] on div "Browse All Products 1" at bounding box center [461, 103] width 639 height 28
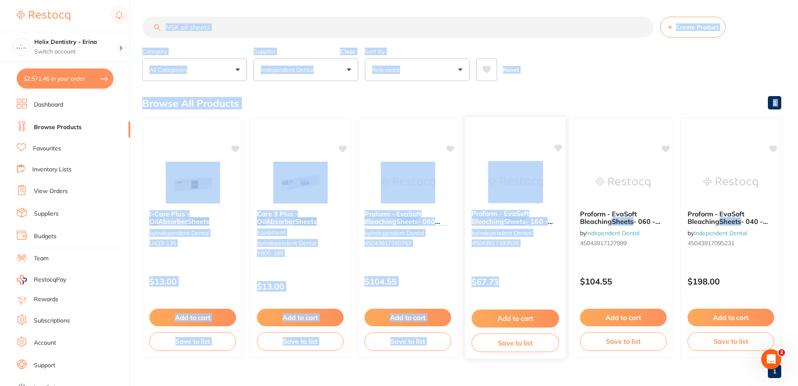
drag, startPoint x: 142, startPoint y: 103, endPoint x: 525, endPoint y: 242, distance: 408.0
click at [525, 242] on div "$2,571.46 Helix Dentistry - Erina Switch account Helix Dentristry - Long Jetty …" at bounding box center [399, 193] width 798 height 386
drag, startPoint x: 525, startPoint y: 242, endPoint x: 557, endPoint y: 97, distance: 148.6
click at [557, 97] on div "Browse All Products 1" at bounding box center [461, 103] width 639 height 28
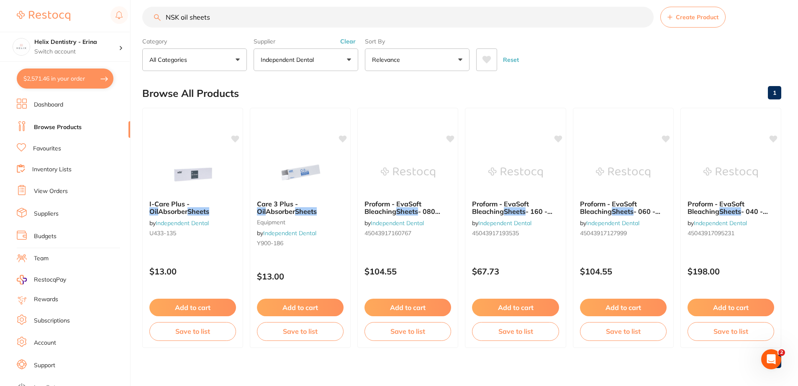
scroll to position [15, 0]
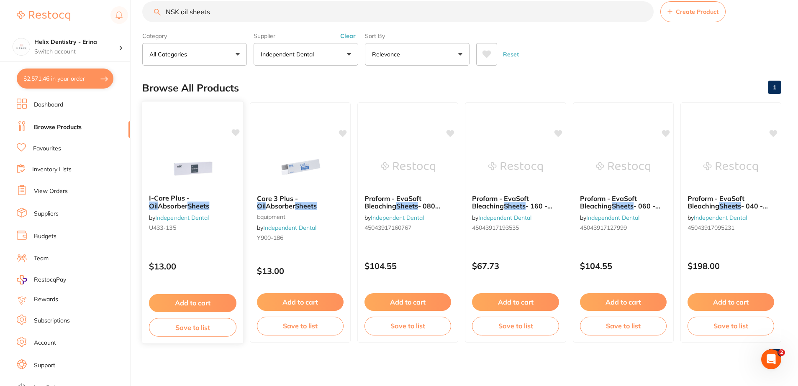
click at [175, 201] on span "I-Care Plus -" at bounding box center [169, 198] width 41 height 8
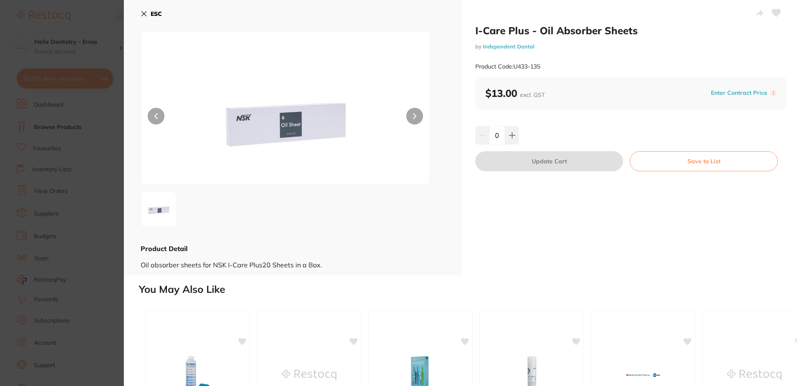
click at [513, 133] on icon at bounding box center [512, 135] width 7 height 7
type input "1"
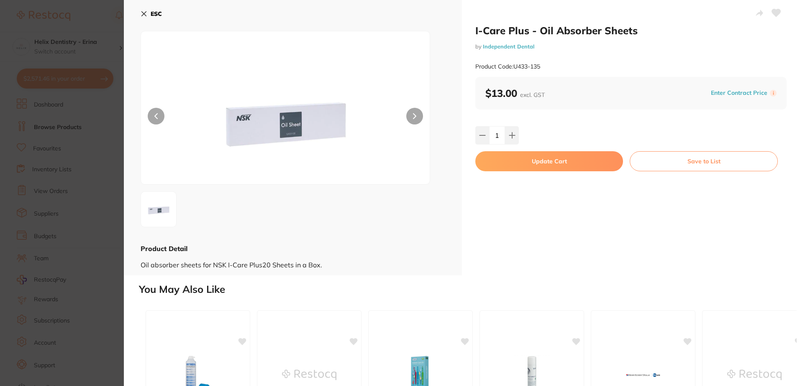
click at [563, 166] on button "Update Cart" at bounding box center [549, 161] width 148 height 20
checkbox input "false"
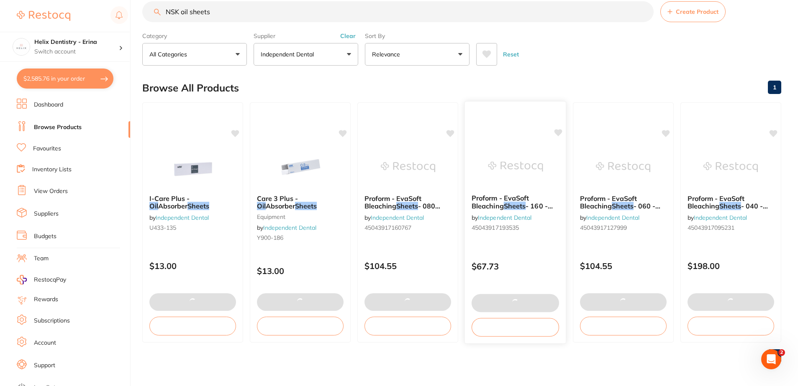
checkbox input "false"
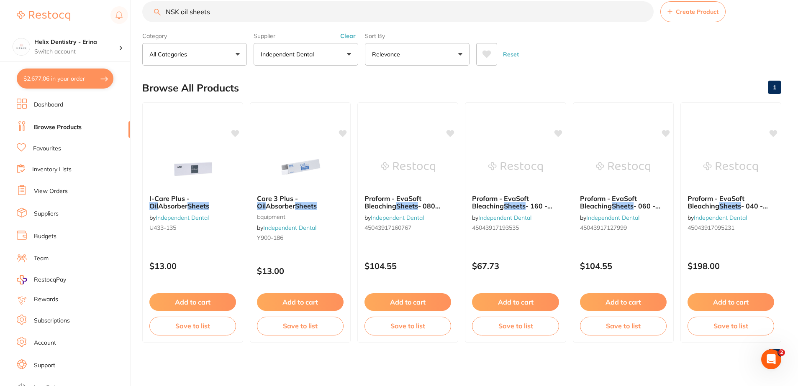
click at [78, 70] on button "$2,677.06 in your order" at bounding box center [65, 79] width 97 height 20
checkbox input "true"
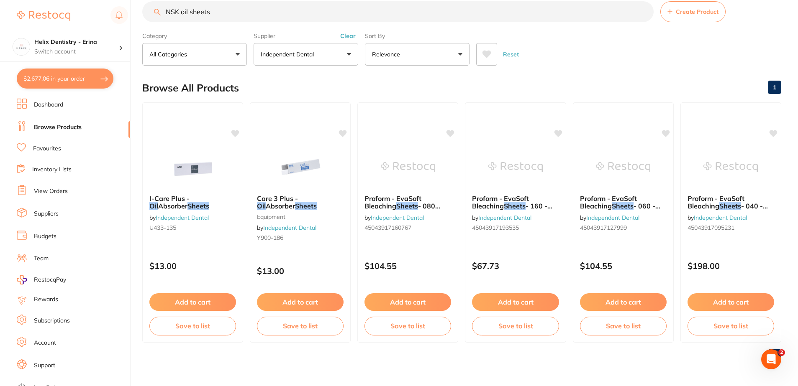
checkbox input "true"
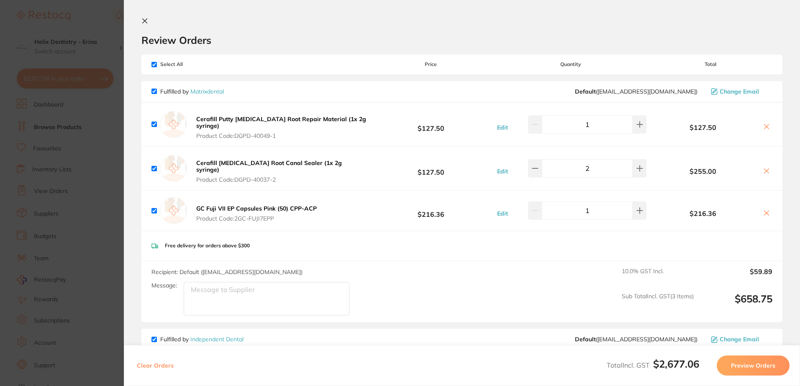
click at [135, 17] on section "Review Orders Your orders are being processed and we will notify you once we ha…" at bounding box center [462, 193] width 676 height 386
click at [153, 19] on div "Review Orders" at bounding box center [461, 32] width 641 height 29
click at [150, 20] on button at bounding box center [146, 22] width 10 height 8
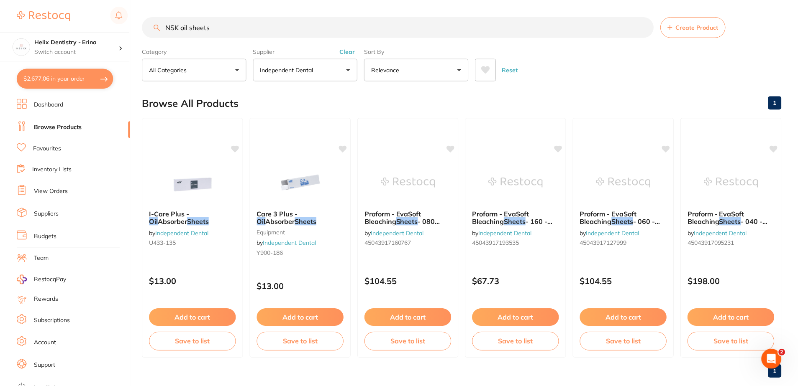
scroll to position [15, 0]
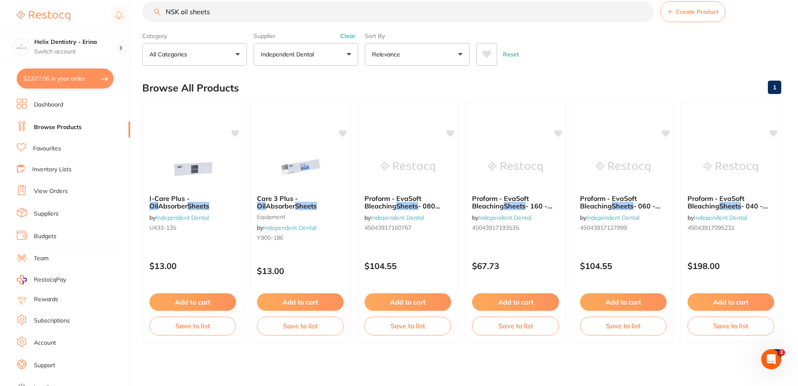
drag, startPoint x: 220, startPoint y: 12, endPoint x: 11, endPoint y: 8, distance: 208.7
click at [59, 16] on div "$2,677.06 Helix Dentistry - Erina Switch account Helix Dentristry - Long Jetty …" at bounding box center [399, 178] width 798 height 386
click at [74, 74] on button "$2,677.06 in your order" at bounding box center [65, 79] width 97 height 20
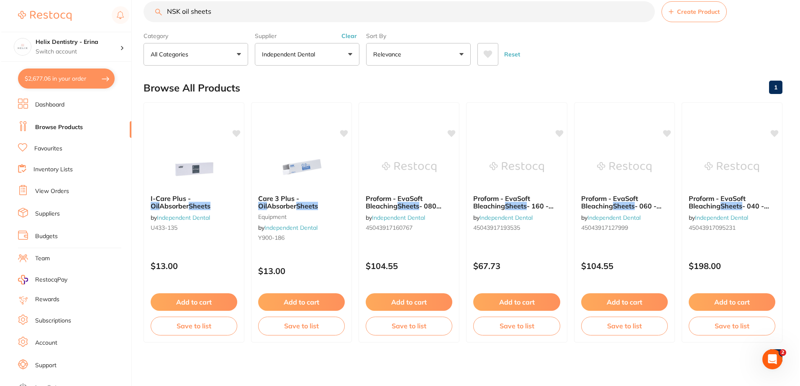
scroll to position [0, 0]
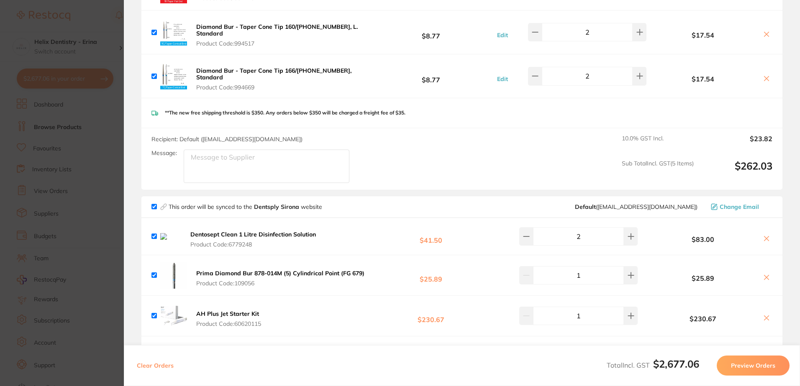
click at [784, 366] on button "Preview Orders" at bounding box center [752, 366] width 73 height 20
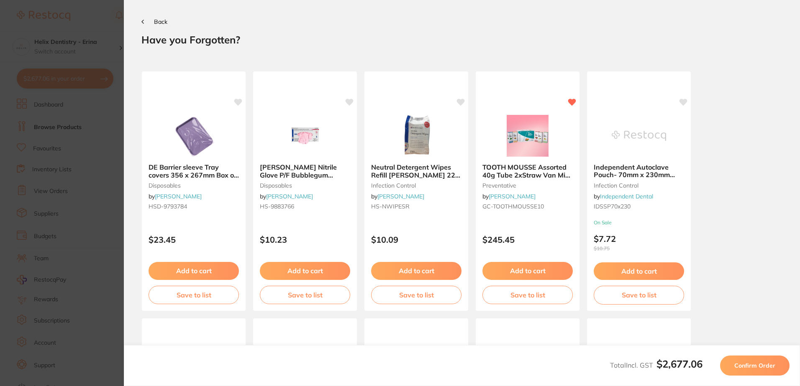
drag, startPoint x: 761, startPoint y: 366, endPoint x: 711, endPoint y: 350, distance: 52.4
click at [761, 366] on span "Confirm Order" at bounding box center [754, 366] width 41 height 8
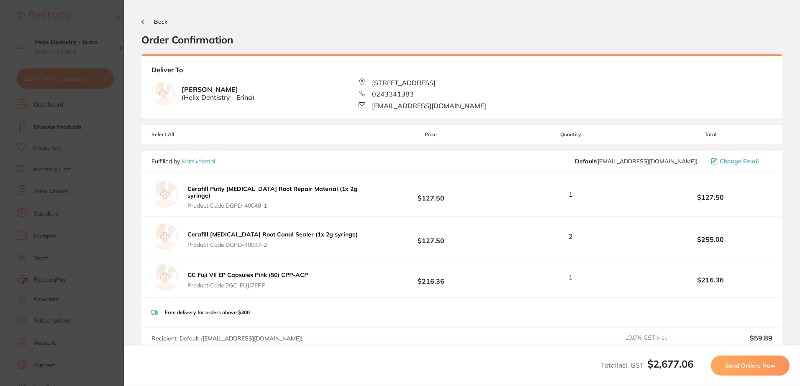
click at [721, 364] on button "Send Orders Now" at bounding box center [750, 366] width 79 height 20
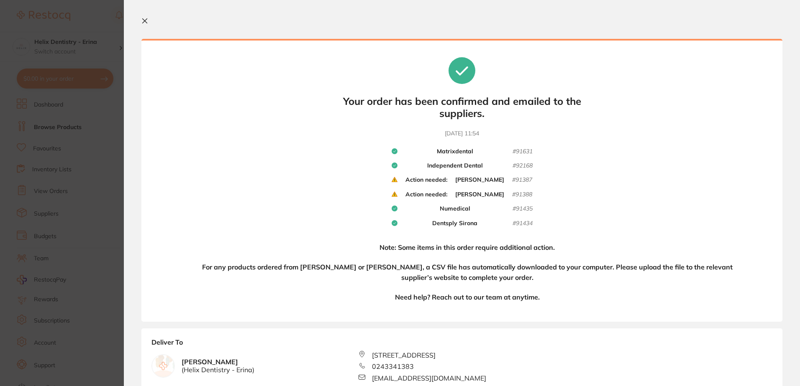
click at [143, 18] on icon at bounding box center [144, 21] width 7 height 7
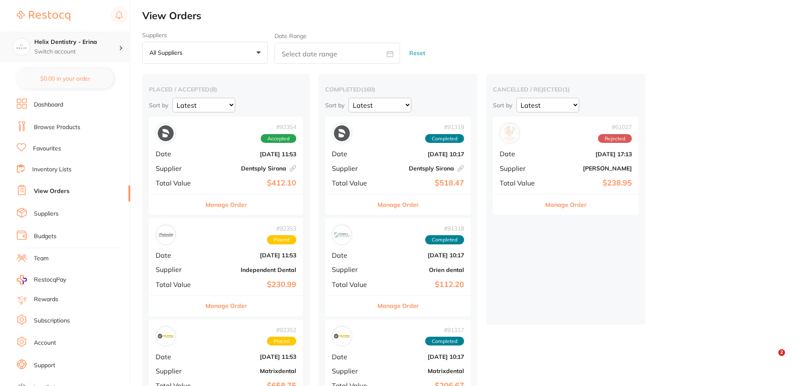
click at [96, 48] on p "Switch account" at bounding box center [76, 52] width 84 height 8
click at [90, 43] on h4 "Helix Dentistry - Erina" at bounding box center [76, 42] width 84 height 8
click at [55, 77] on div "Helix Dentristry - Long Jetty" at bounding box center [64, 72] width 117 height 29
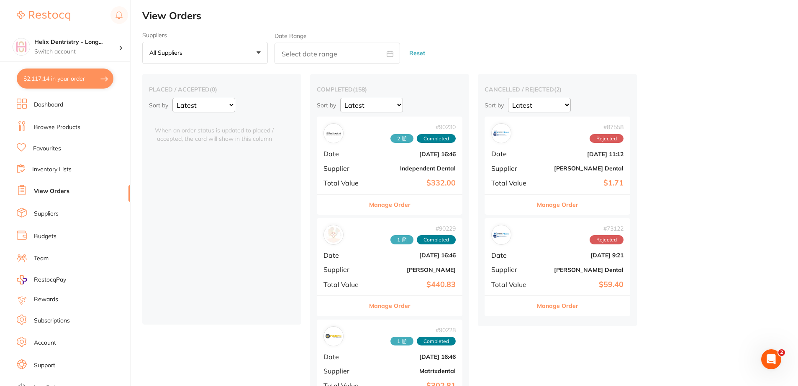
click at [102, 81] on button "$2,117.14 in your order" at bounding box center [65, 79] width 97 height 20
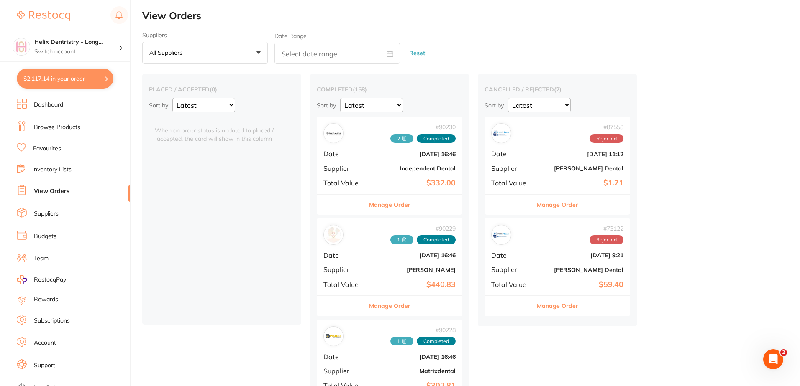
checkbox input "true"
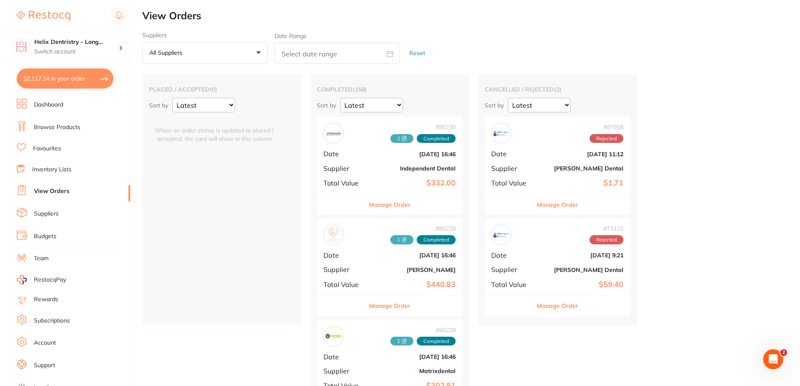
checkbox input "true"
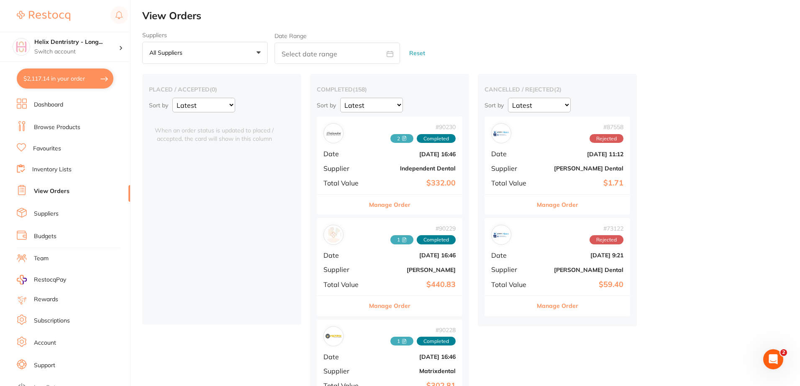
checkbox input "true"
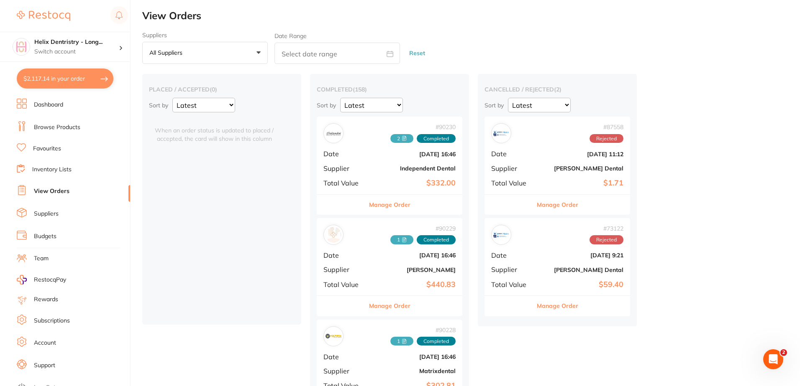
checkbox input "true"
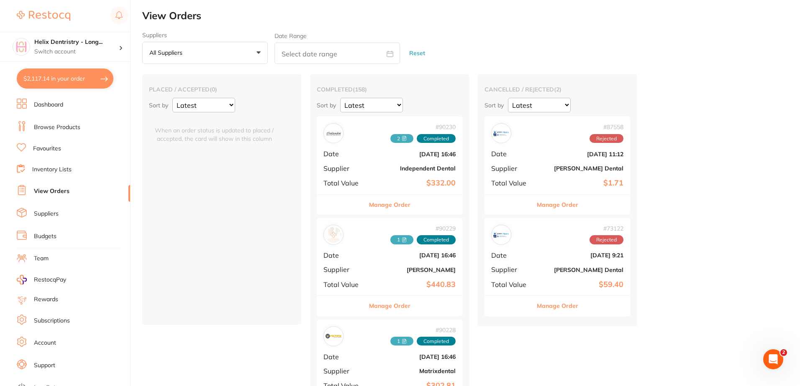
checkbox input "true"
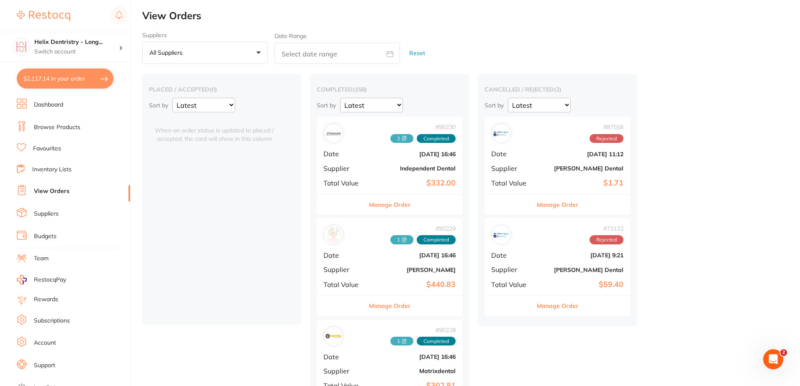
checkbox input "true"
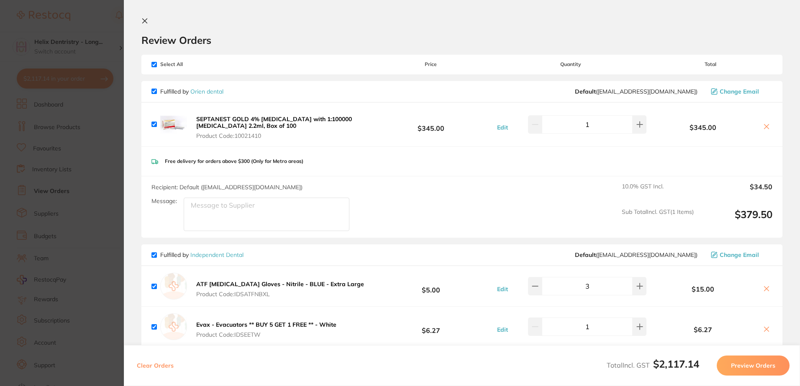
click at [143, 23] on icon at bounding box center [144, 21] width 7 height 7
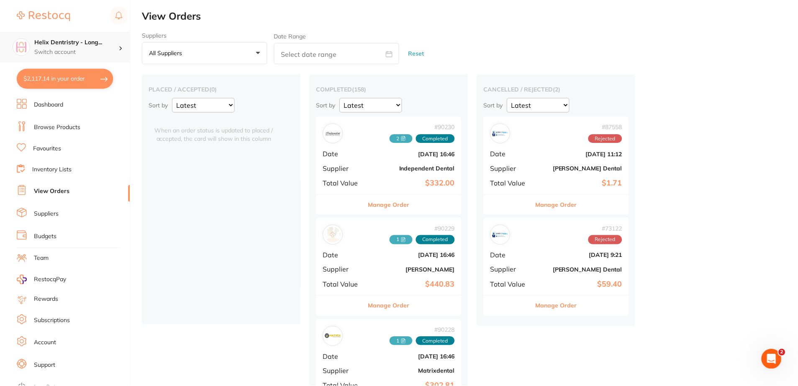
scroll to position [15, 0]
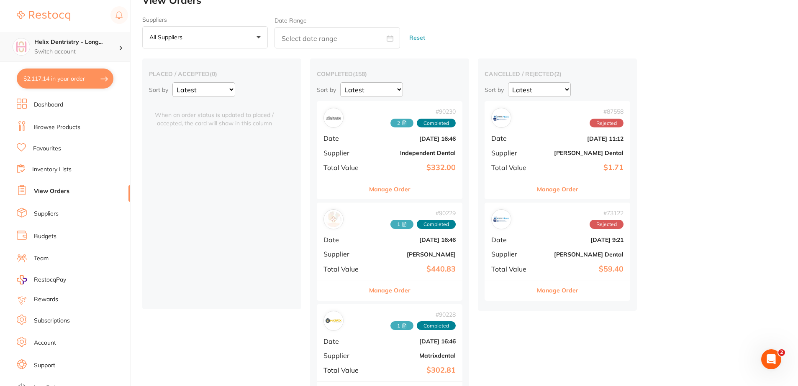
click at [70, 42] on h4 "Helix Dentristry - Long..." at bounding box center [76, 42] width 84 height 8
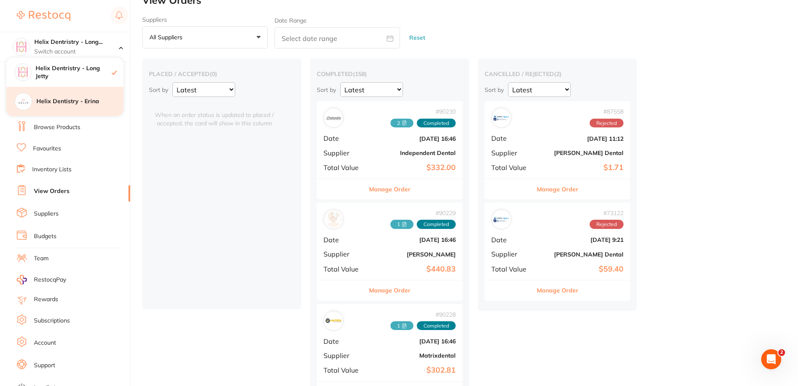
click at [79, 96] on div "Helix Dentistry - Erina" at bounding box center [64, 101] width 117 height 29
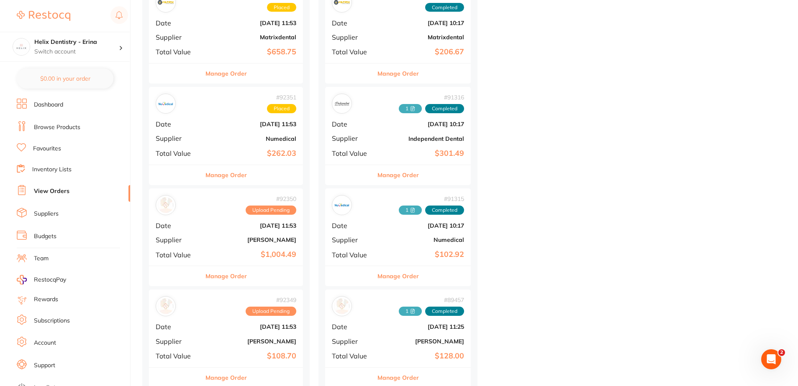
scroll to position [335, 0]
click at [248, 337] on div "# 92349 Upload Pending Date [DATE] 11:53 Supplier [PERSON_NAME] Total Value $10…" at bounding box center [226, 327] width 154 height 77
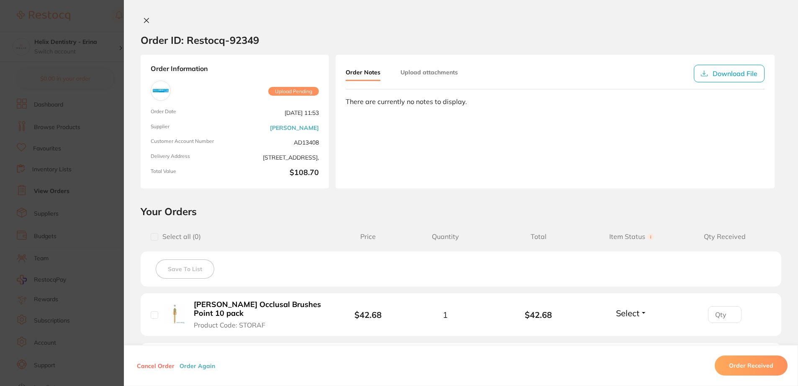
click at [143, 20] on icon at bounding box center [146, 20] width 7 height 7
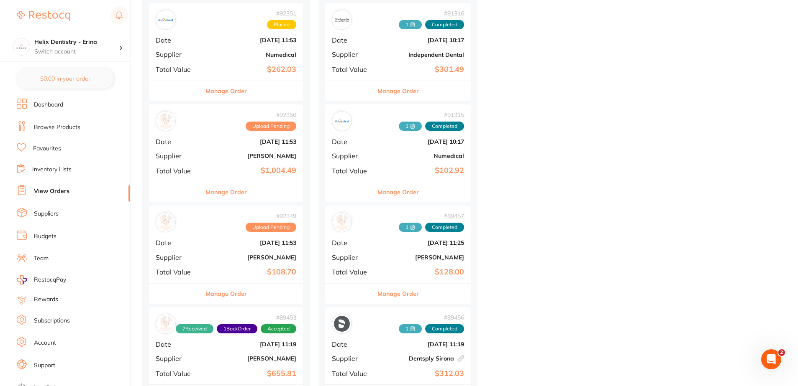
click at [221, 148] on div "# 92350 Upload Pending Date [DATE] 11:53 Supplier [PERSON_NAME] Total Value $1,…" at bounding box center [226, 143] width 154 height 77
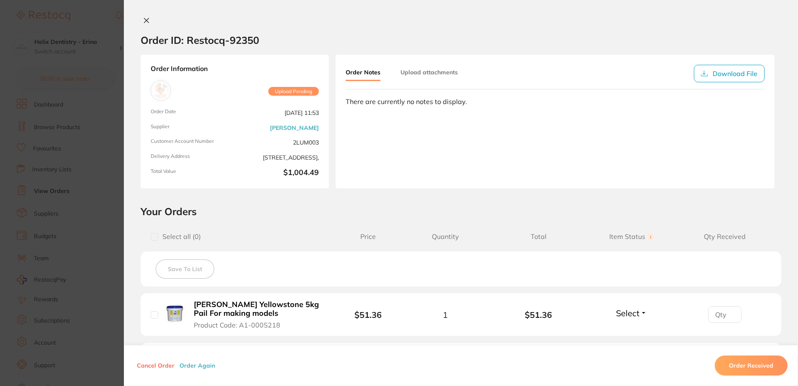
click at [144, 16] on div "Order ID: Restocq- 92350 Order Information Upload Pending Order Date [DATE] 11:…" at bounding box center [461, 193] width 674 height 386
click at [146, 18] on icon at bounding box center [146, 20] width 7 height 7
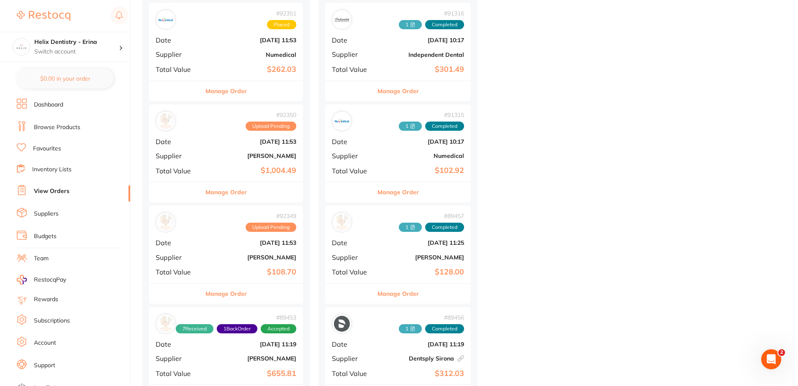
click at [252, 252] on div "# 92349 Upload Pending Date [DATE] 11:53 Supplier [PERSON_NAME] Total Value $10…" at bounding box center [226, 244] width 154 height 77
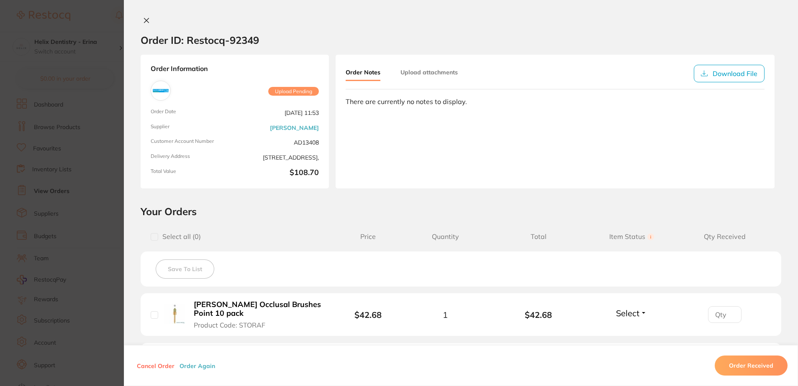
click at [143, 15] on div "Order ID: Restocq- 92349 Order Information Upload Pending Order Date [DATE] 11:…" at bounding box center [461, 193] width 674 height 386
click at [145, 20] on icon at bounding box center [146, 20] width 5 height 5
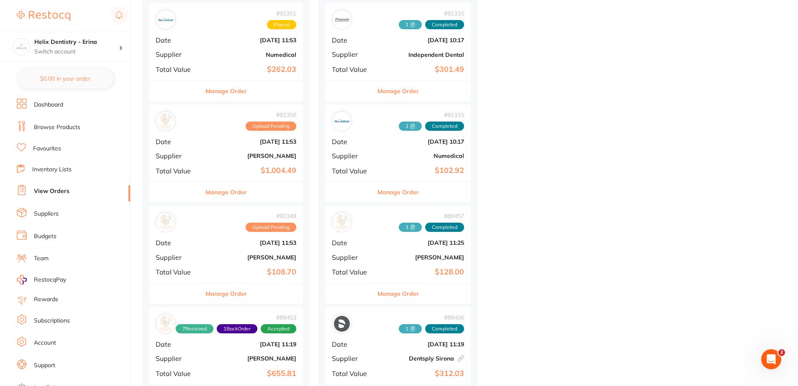
click at [232, 194] on button "Manage Order" at bounding box center [225, 192] width 41 height 20
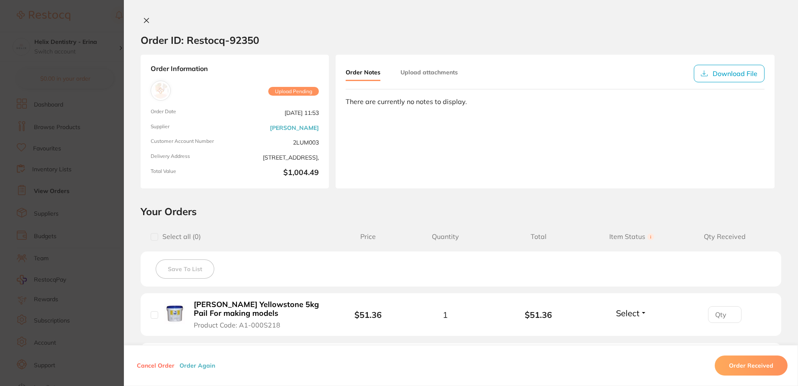
click at [148, 18] on button at bounding box center [147, 21] width 12 height 9
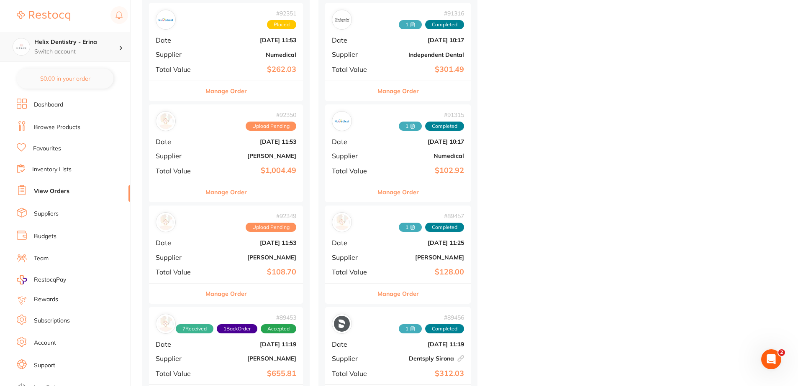
scroll to position [209, 0]
